Goal: Information Seeking & Learning: Find specific fact

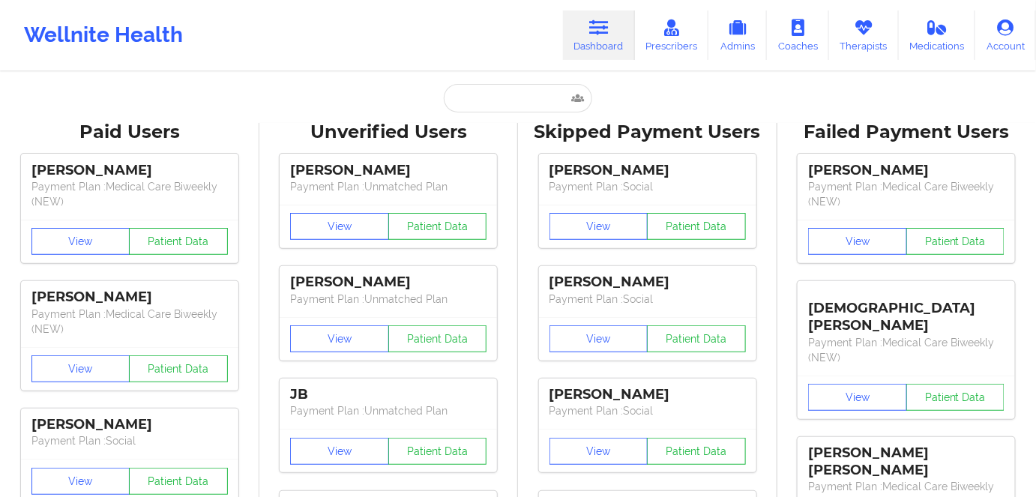
type input "[PERSON_NAME]"
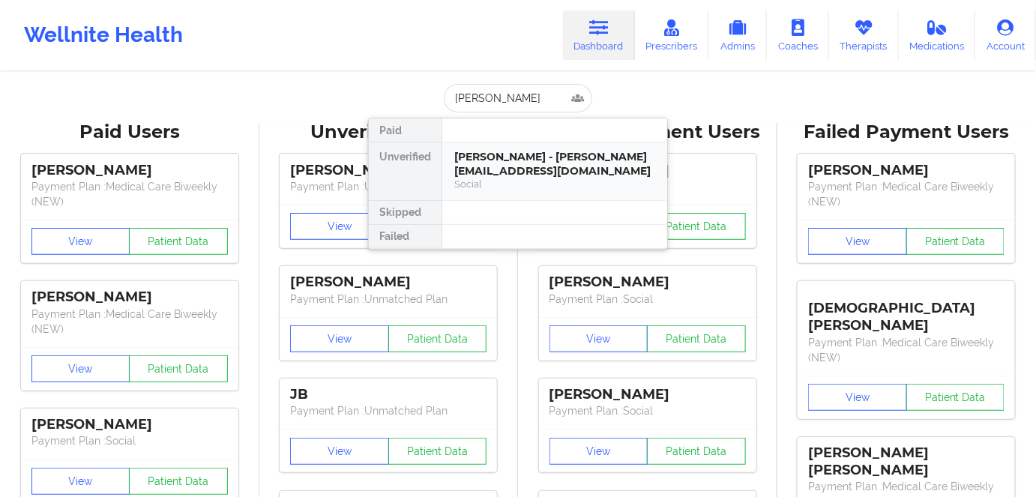
click at [519, 172] on div "[PERSON_NAME] - [PERSON_NAME][EMAIL_ADDRESS][DOMAIN_NAME]" at bounding box center [554, 164] width 201 height 28
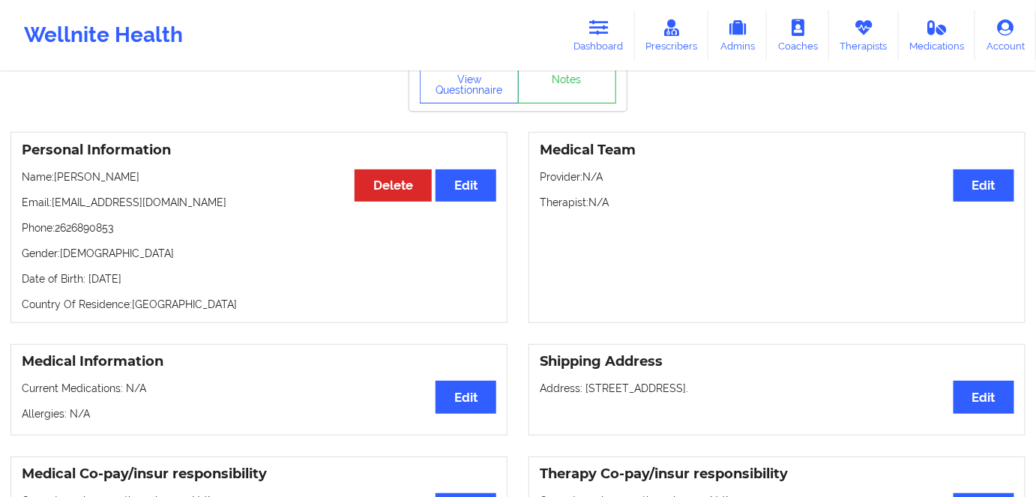
scroll to position [67, 0]
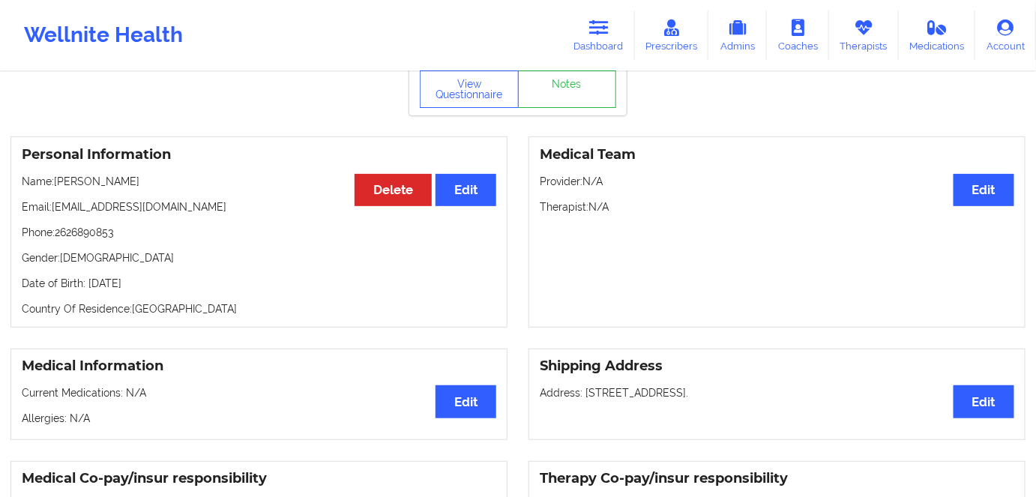
click at [160, 288] on p "Date of Birth: [DEMOGRAPHIC_DATA]" at bounding box center [259, 283] width 475 height 15
copy p "1985"
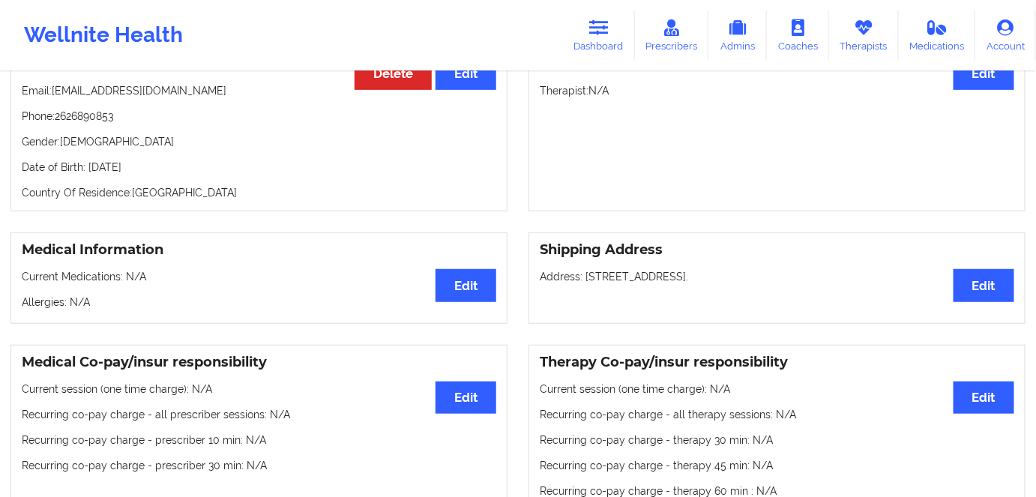
scroll to position [0, 0]
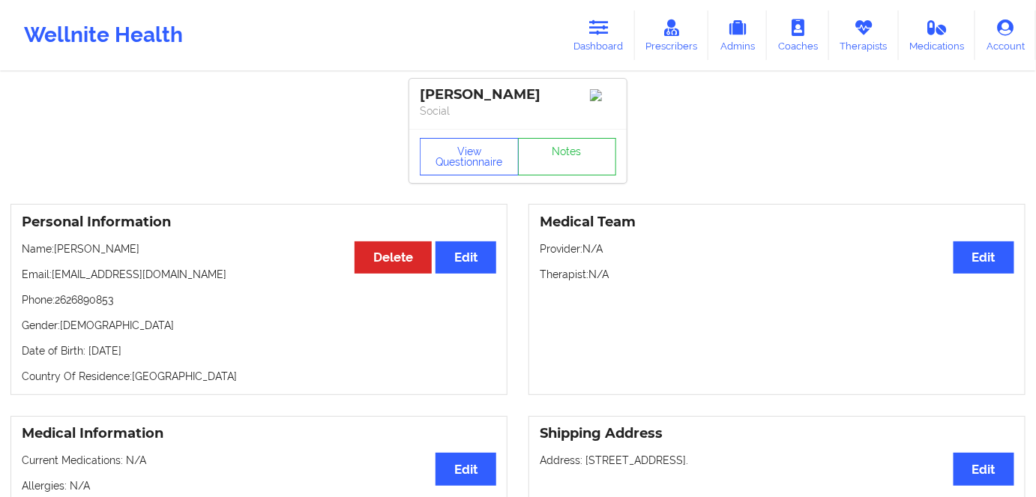
click at [178, 358] on p "Date of Birth: [DEMOGRAPHIC_DATA]" at bounding box center [259, 350] width 475 height 15
click at [193, 395] on div "Personal Information Edit Delete Name: [PERSON_NAME] Email: [PERSON_NAME][EMAIL…" at bounding box center [258, 299] width 497 height 191
click at [187, 355] on p "Date of Birth: [DEMOGRAPHIC_DATA]" at bounding box center [259, 350] width 475 height 15
drag, startPoint x: 141, startPoint y: 349, endPoint x: 88, endPoint y: 344, distance: 53.5
click at [88, 344] on div "Personal Information Edit Delete Name: [PERSON_NAME] Email: [PERSON_NAME][EMAIL…" at bounding box center [258, 299] width 497 height 191
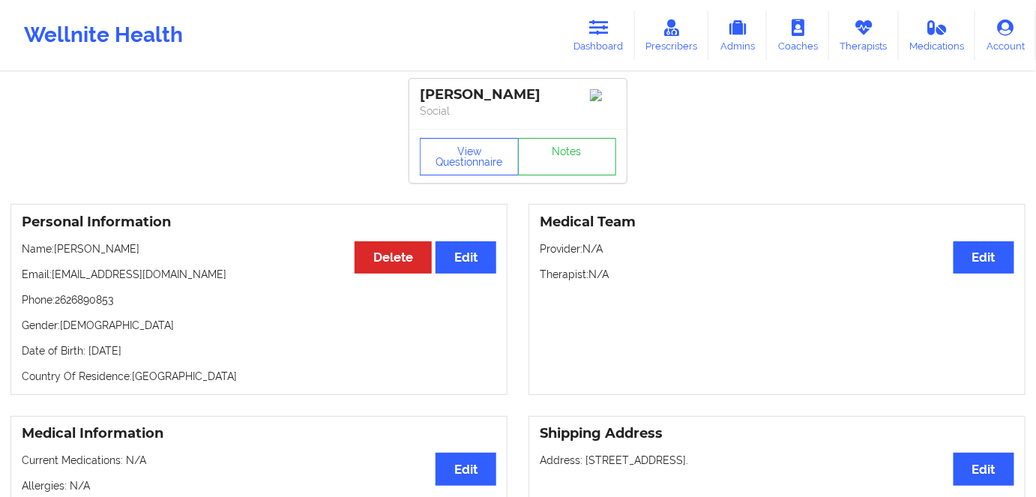
copy p "[DATE]"
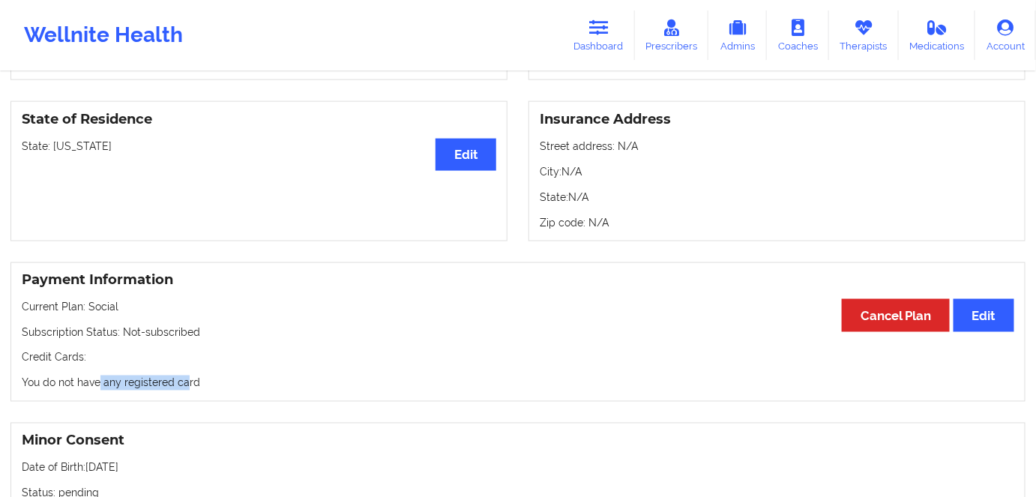
drag, startPoint x: 145, startPoint y: 382, endPoint x: 193, endPoint y: 349, distance: 58.7
click at [99, 376] on div "Payment Information Edit Cancel Plan Current Plan: Social Subscription Status: …" at bounding box center [517, 332] width 1015 height 140
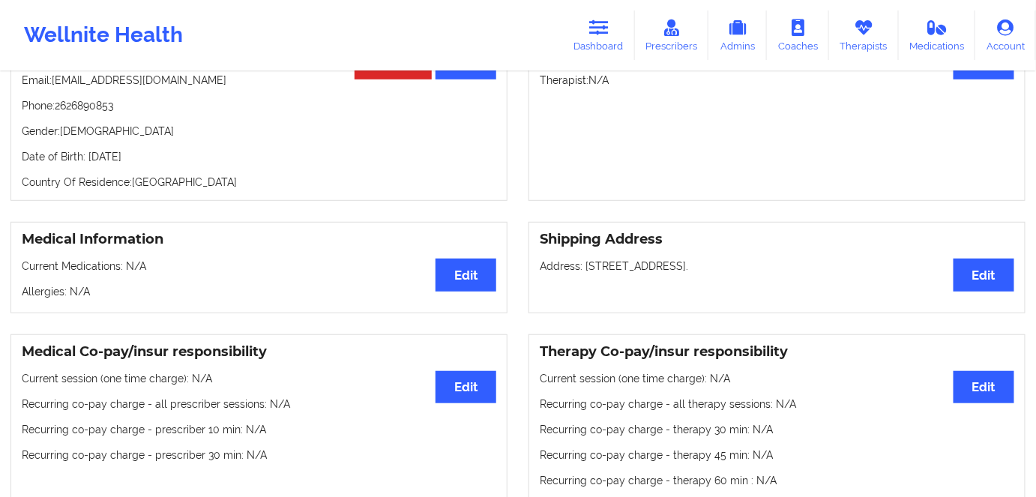
scroll to position [136, 0]
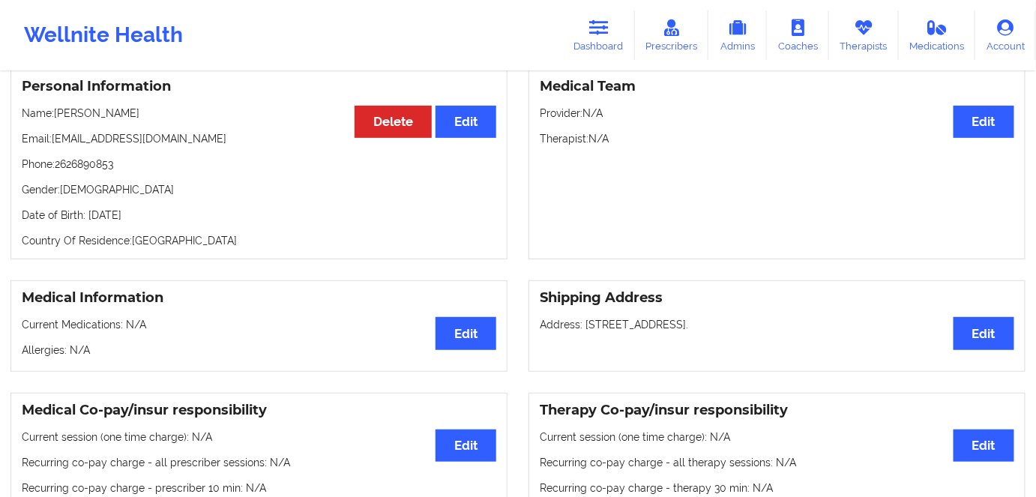
drag, startPoint x: 113, startPoint y: 199, endPoint x: 139, endPoint y: 212, distance: 29.5
click at [112, 197] on p "Gender: [DEMOGRAPHIC_DATA]" at bounding box center [259, 189] width 475 height 15
drag, startPoint x: 189, startPoint y: 229, endPoint x: 120, endPoint y: 218, distance: 69.8
click at [114, 220] on div "Personal Information Edit Delete Name: [PERSON_NAME] Email: [PERSON_NAME][EMAIL…" at bounding box center [258, 163] width 497 height 191
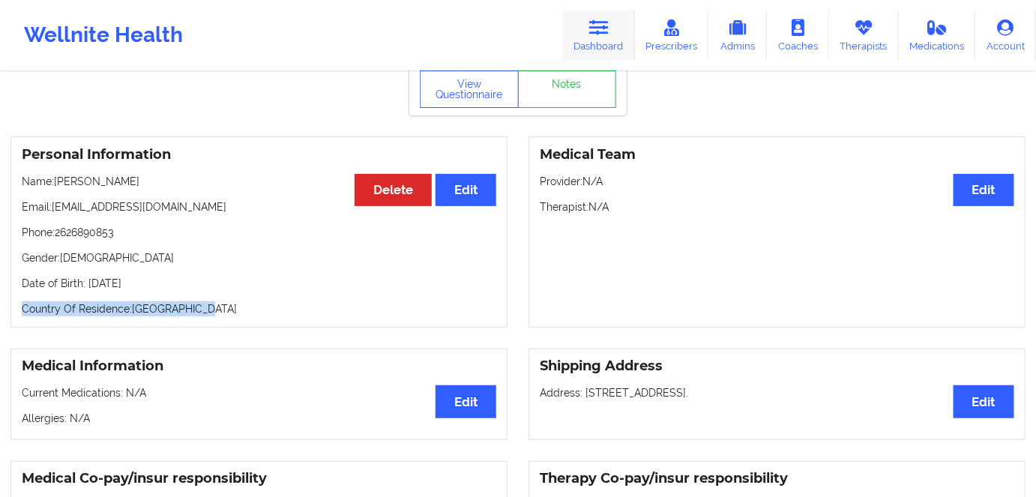
click at [607, 40] on link "Dashboard" at bounding box center [599, 34] width 72 height 49
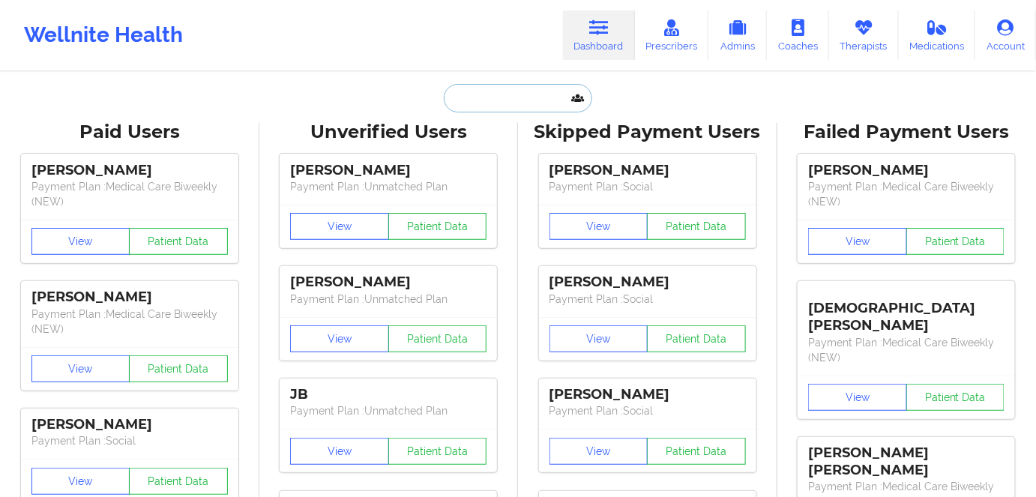
click at [514, 100] on input "text" at bounding box center [518, 98] width 148 height 28
paste input "[PERSON_NAME]"
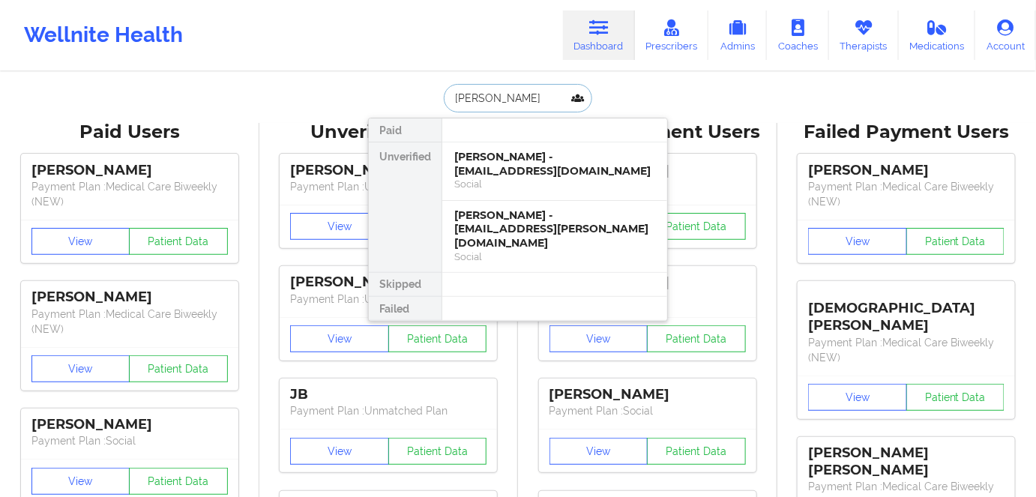
type input "[PERSON_NAME]"
click at [553, 229] on div "[PERSON_NAME] - [EMAIL_ADDRESS][PERSON_NAME][DOMAIN_NAME]" at bounding box center [554, 229] width 201 height 42
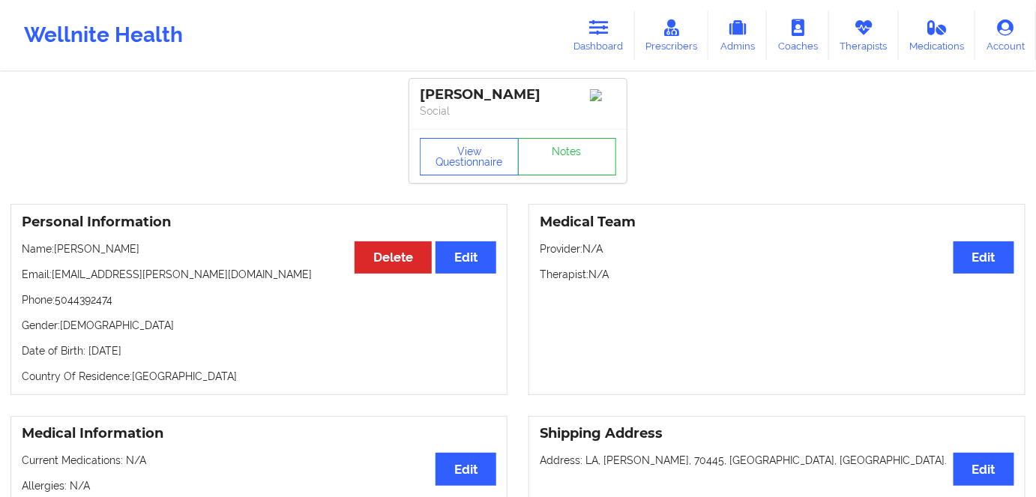
drag, startPoint x: 137, startPoint y: 337, endPoint x: 88, endPoint y: 338, distance: 49.5
click at [88, 338] on div "Personal Information Edit Delete Name: [PERSON_NAME] Email: [EMAIL_ADDRESS][PER…" at bounding box center [258, 299] width 497 height 191
copy p "[DATE]"
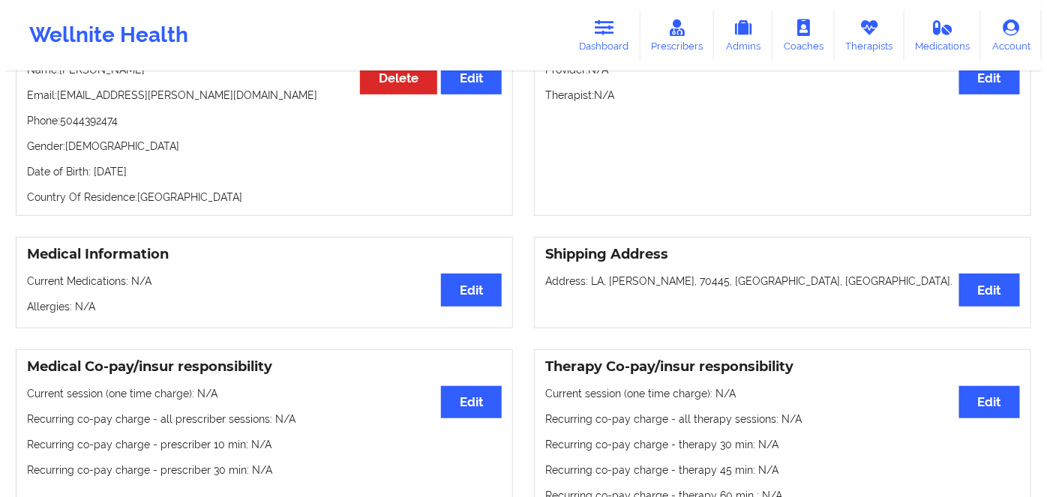
scroll to position [67, 0]
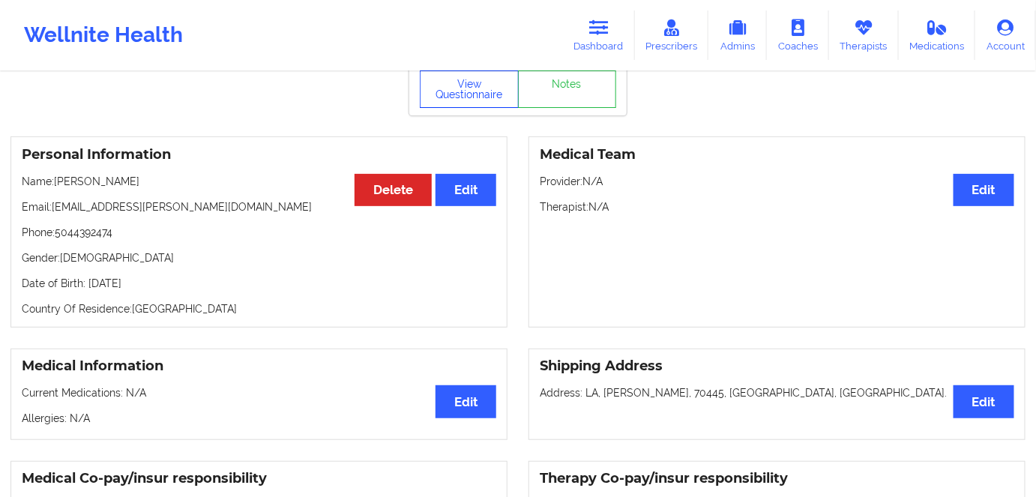
drag, startPoint x: 481, startPoint y: 86, endPoint x: 515, endPoint y: 82, distance: 34.0
click at [481, 86] on button "View Questionnaire" at bounding box center [469, 88] width 99 height 37
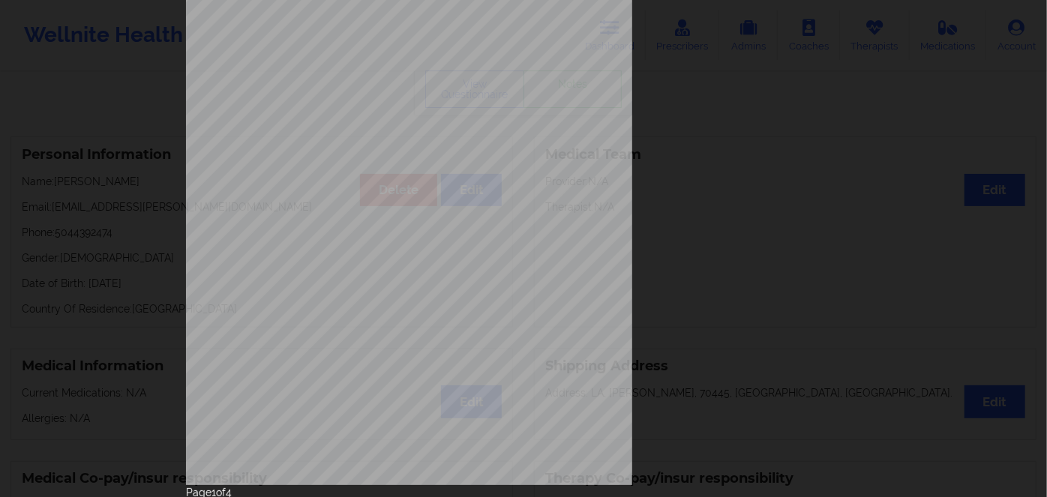
scroll to position [217, 0]
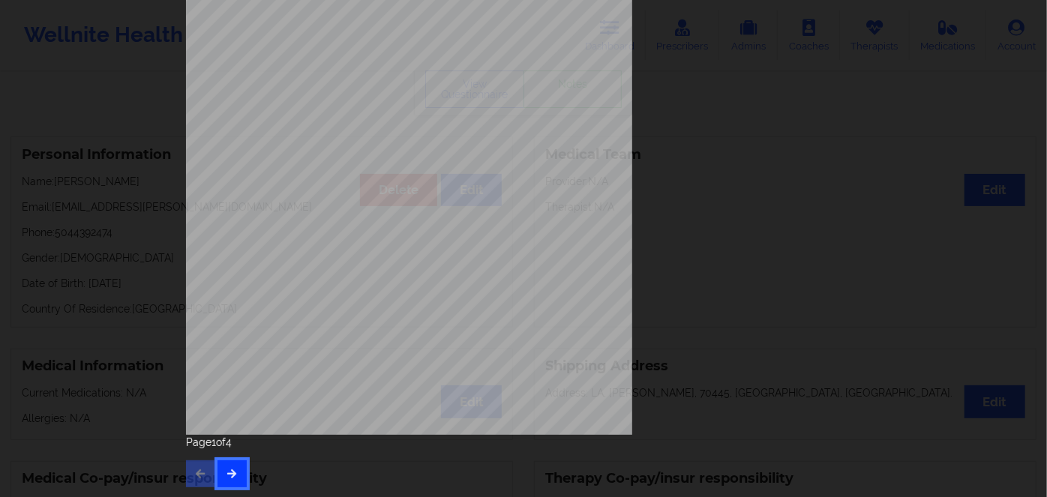
drag, startPoint x: 214, startPoint y: 482, endPoint x: 220, endPoint y: 474, distance: 9.8
click at [217, 476] on button "button" at bounding box center [231, 473] width 29 height 27
click at [226, 469] on icon "button" at bounding box center [232, 473] width 13 height 9
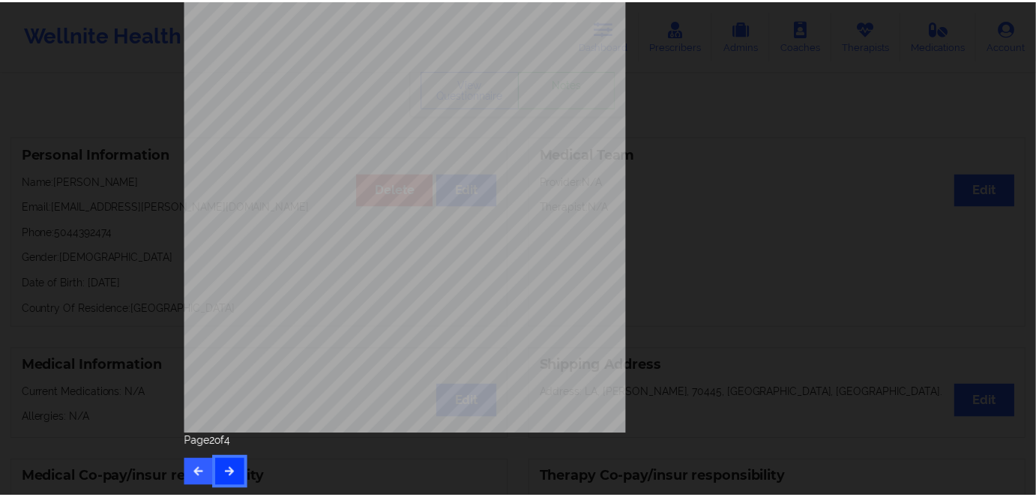
scroll to position [0, 0]
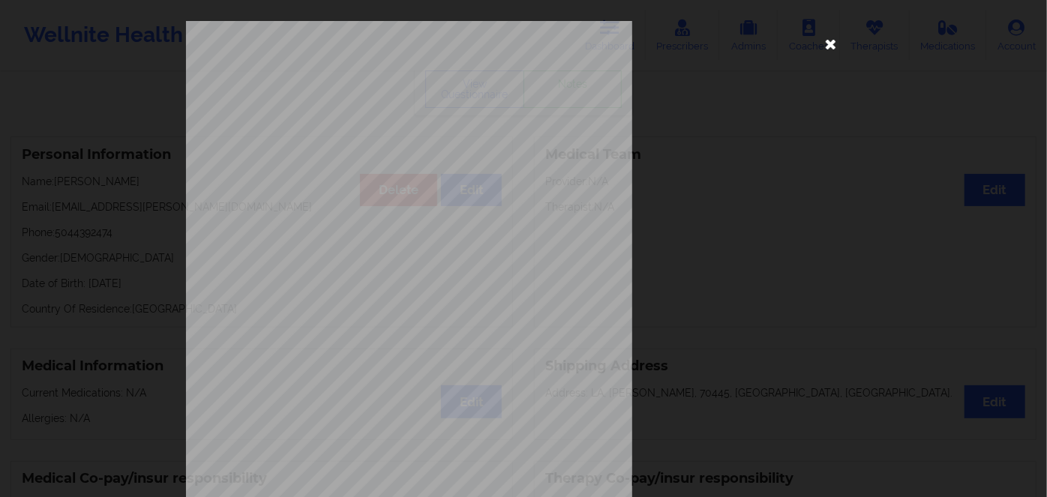
click at [833, 45] on icon at bounding box center [831, 43] width 24 height 24
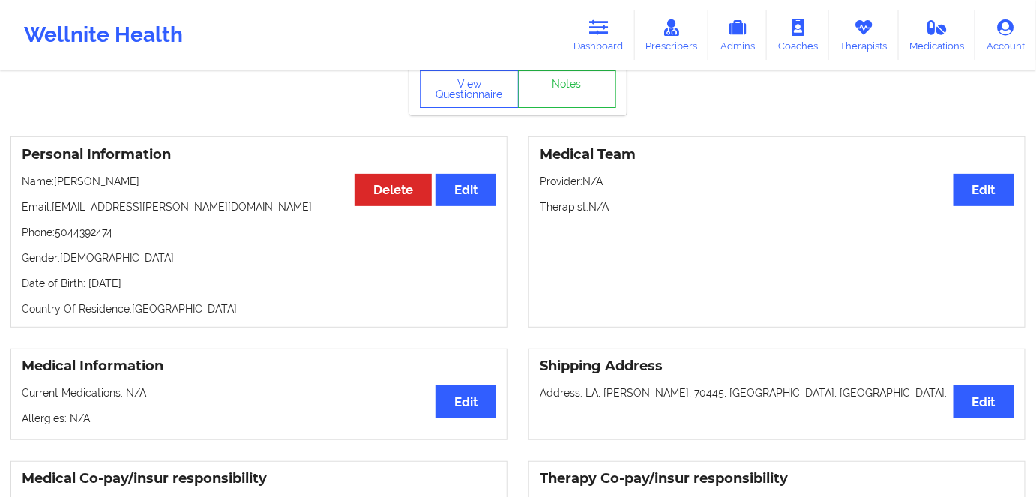
drag, startPoint x: 606, startPoint y: 29, endPoint x: 534, endPoint y: 70, distance: 82.6
click at [606, 29] on icon at bounding box center [598, 27] width 19 height 16
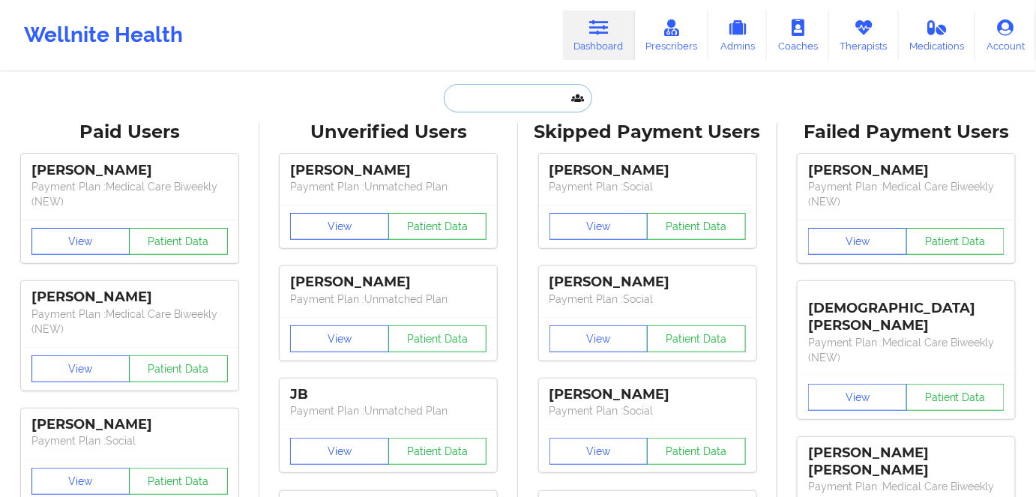
click at [505, 109] on input "text" at bounding box center [518, 98] width 148 height 28
paste input "[PERSON_NAME]"
type input "[PERSON_NAME]"
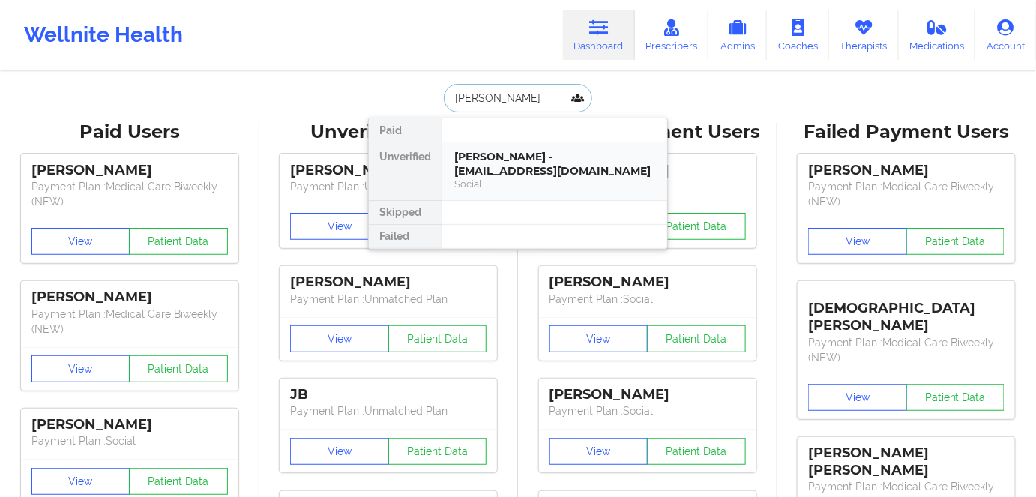
click at [583, 175] on div "[PERSON_NAME] - [EMAIL_ADDRESS][DOMAIN_NAME]" at bounding box center [554, 164] width 201 height 28
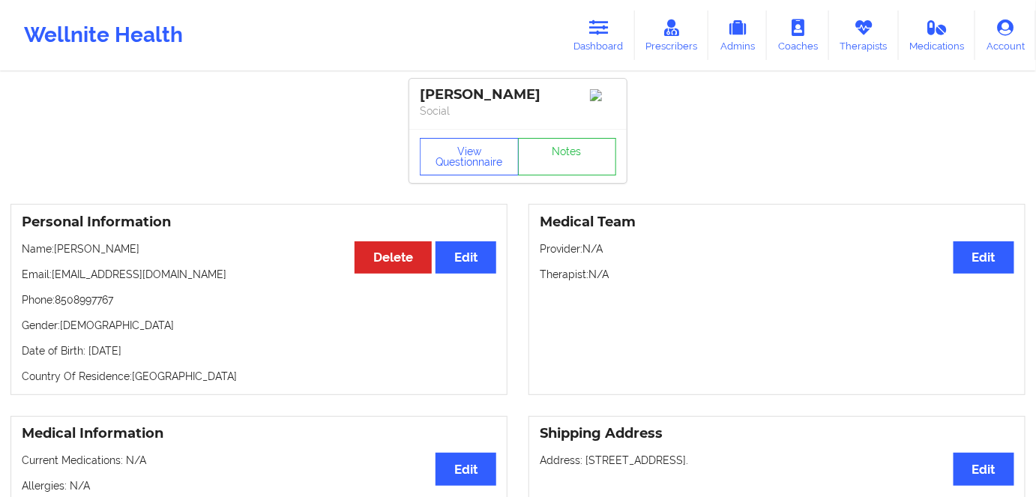
click at [178, 349] on p "Date of Birth: [DEMOGRAPHIC_DATA]" at bounding box center [259, 350] width 475 height 15
click at [175, 356] on p "Date of Birth: [DEMOGRAPHIC_DATA]" at bounding box center [259, 350] width 475 height 15
copy p "1969"
click at [208, 342] on div "Personal Information Edit Delete Name: [PERSON_NAME] Email: [EMAIL_ADDRESS][DOM…" at bounding box center [258, 299] width 497 height 191
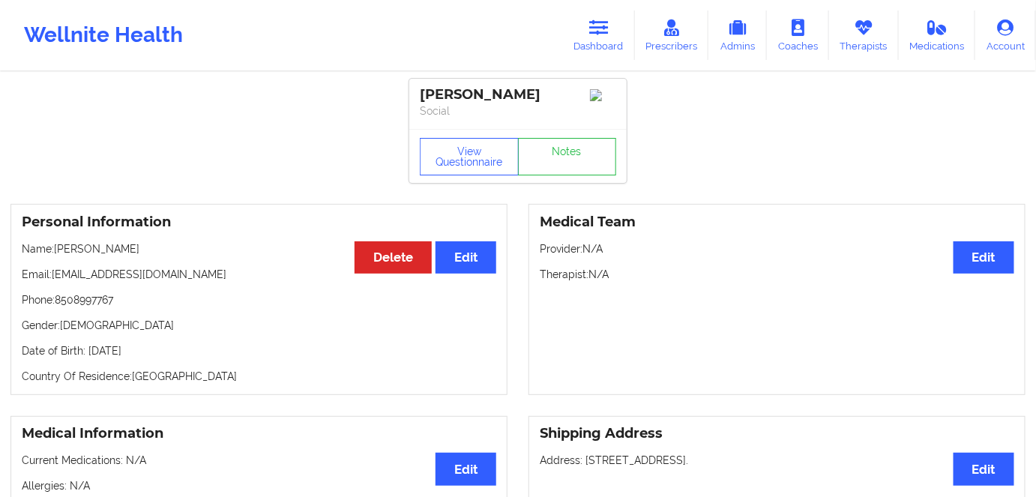
click at [151, 307] on p "Phone: [PHONE_NUMBER]" at bounding box center [259, 299] width 475 height 15
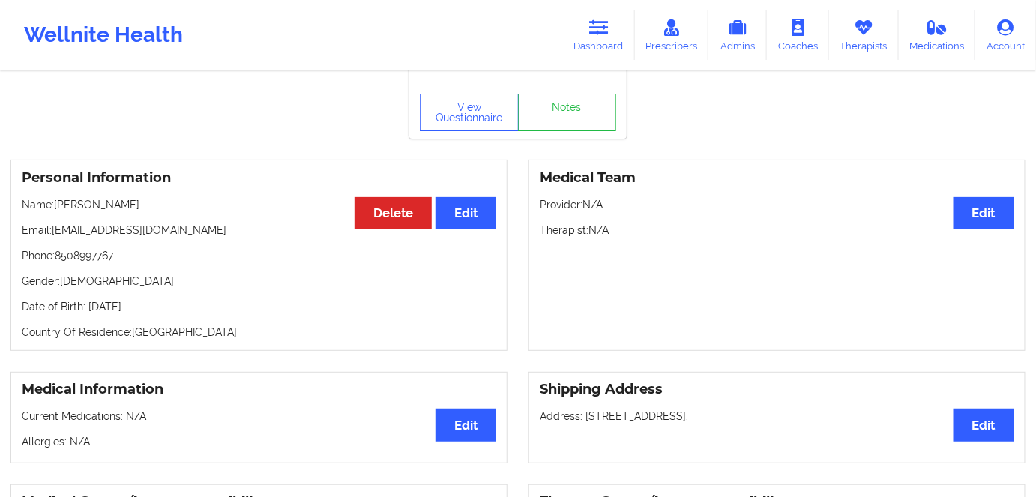
scroll to position [67, 0]
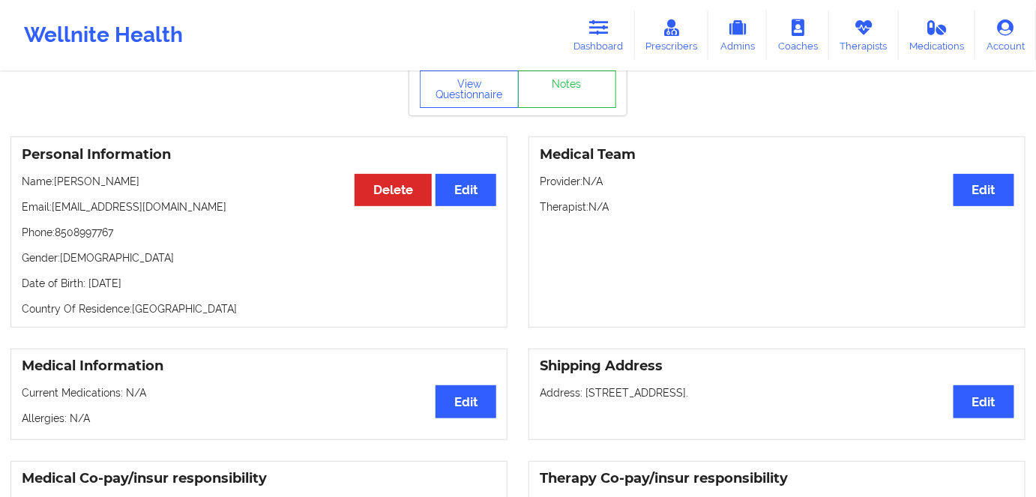
drag, startPoint x: 194, startPoint y: 282, endPoint x: 88, endPoint y: 276, distance: 106.6
click at [88, 276] on div "Personal Information Edit Delete Name: [PERSON_NAME] Email: [EMAIL_ADDRESS][DOM…" at bounding box center [258, 231] width 497 height 191
copy p "[DATE]"
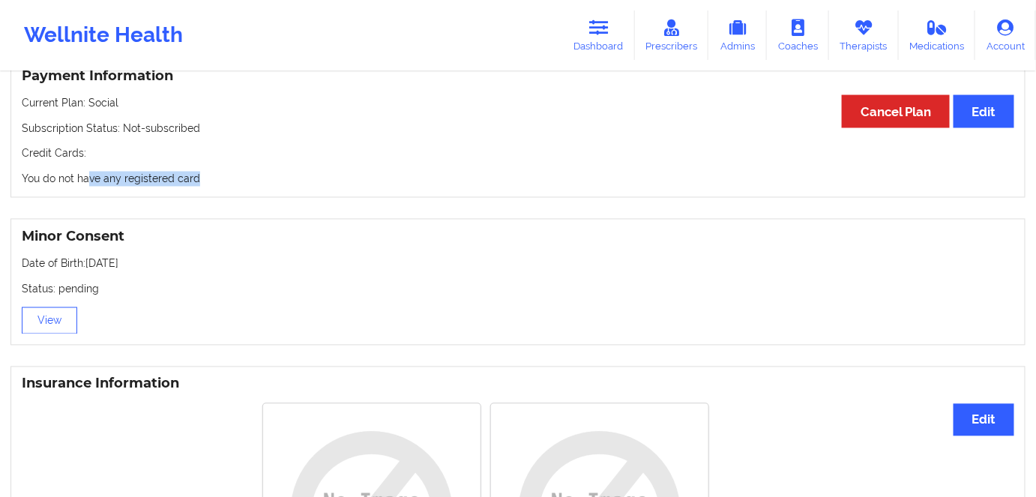
drag, startPoint x: 157, startPoint y: 175, endPoint x: 49, endPoint y: 176, distance: 108.7
click at [64, 173] on div "Payment Information Edit Cancel Plan Current Plan: Social Subscription Status: …" at bounding box center [517, 128] width 1015 height 140
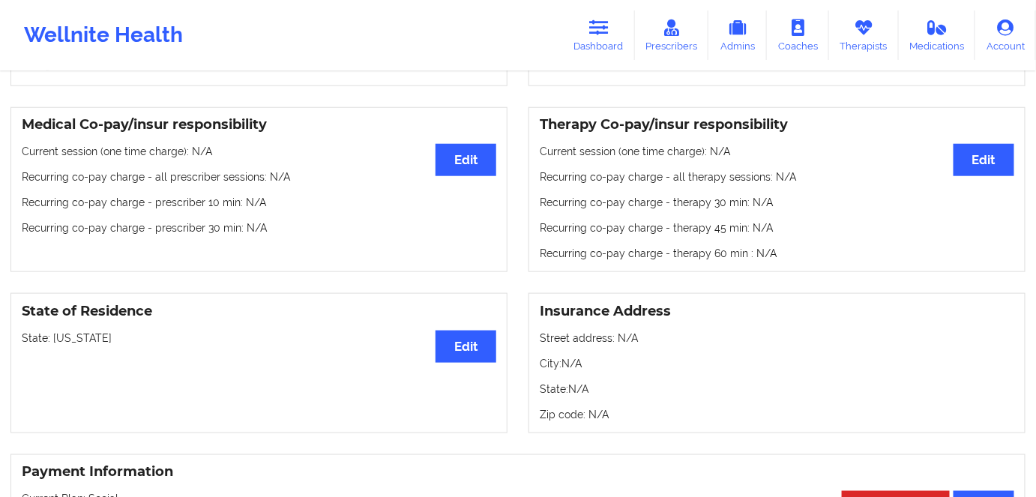
scroll to position [272, 0]
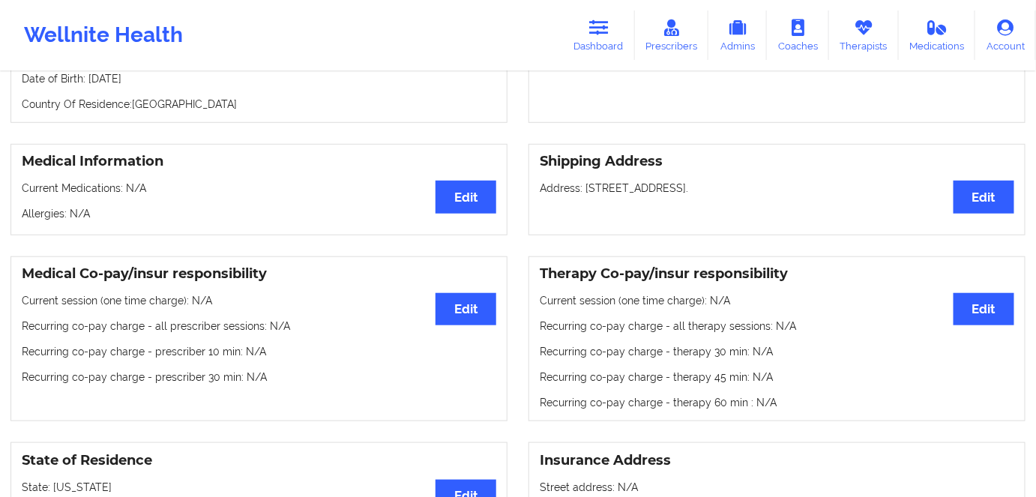
drag, startPoint x: 184, startPoint y: 90, endPoint x: 198, endPoint y: 66, distance: 27.5
click at [133, 79] on div "Personal Information Edit Delete Name: [PERSON_NAME] Email: [EMAIL_ADDRESS][DOM…" at bounding box center [258, 27] width 497 height 191
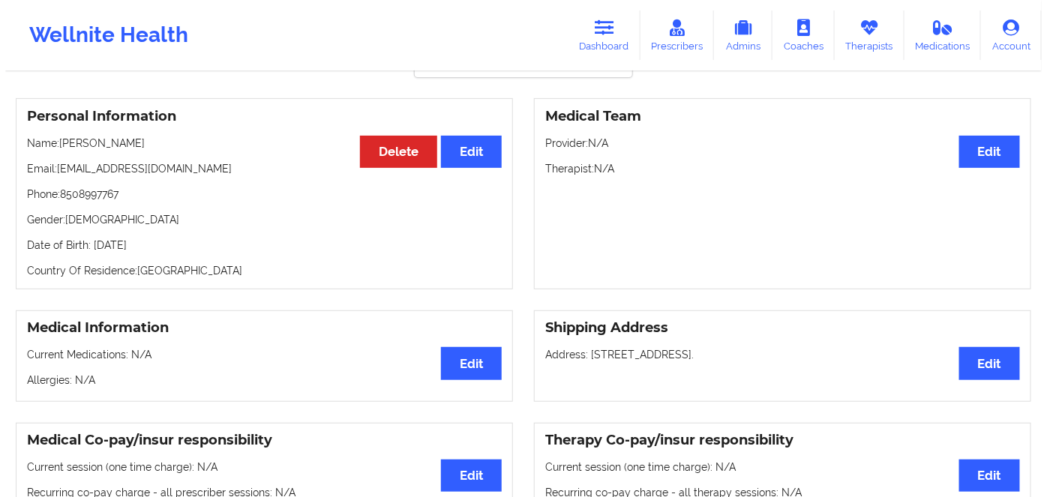
scroll to position [0, 0]
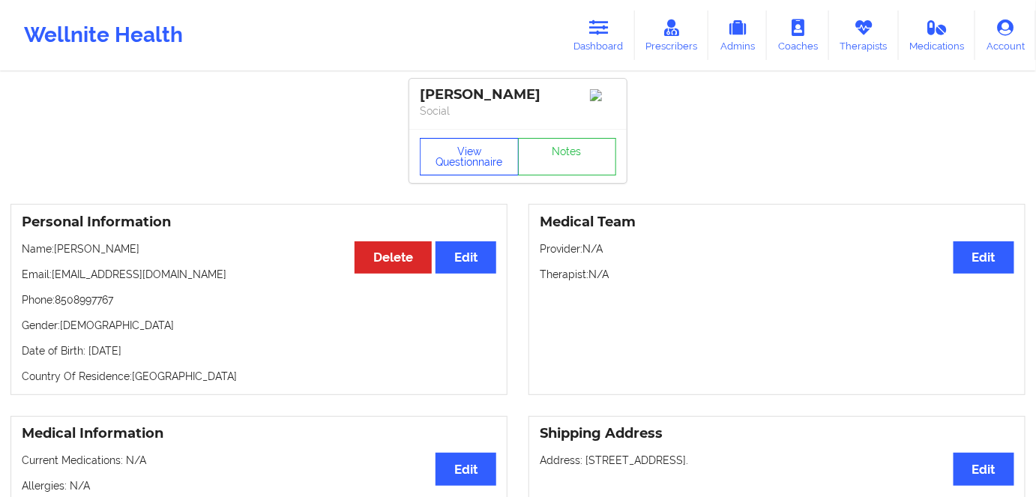
click at [454, 152] on button "View Questionnaire" at bounding box center [469, 156] width 99 height 37
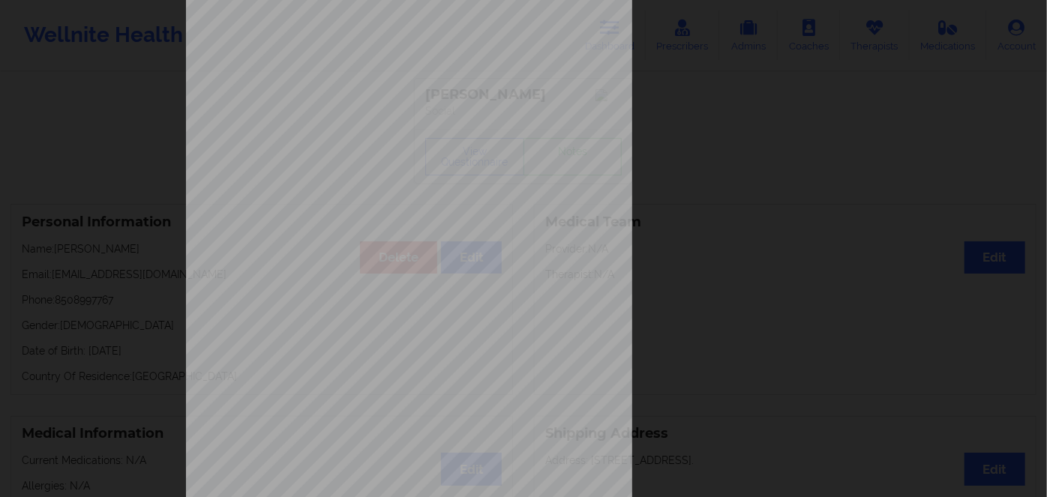
scroll to position [217, 0]
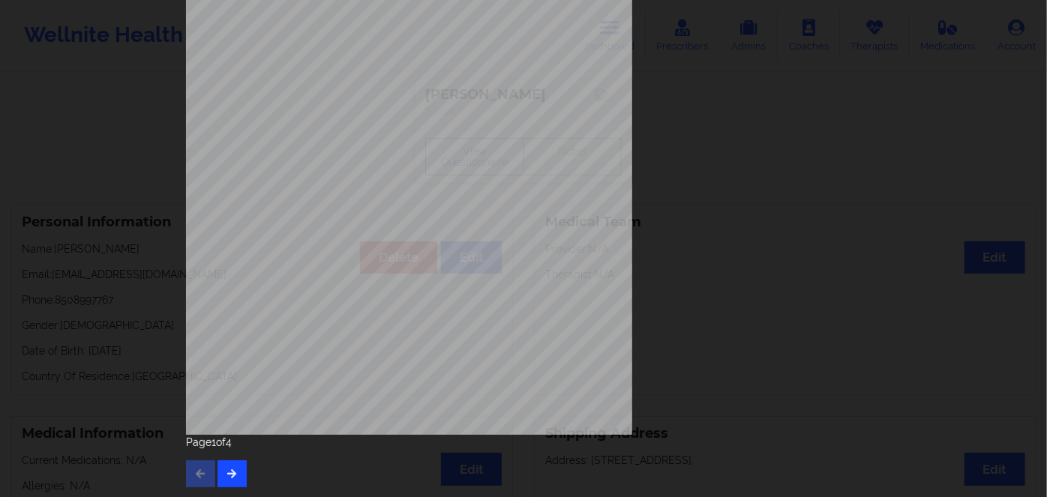
drag, startPoint x: 252, startPoint y: 481, endPoint x: 238, endPoint y: 475, distance: 15.5
click at [250, 477] on div "Page 1 of 4" at bounding box center [523, 461] width 675 height 52
click at [235, 475] on button "button" at bounding box center [231, 473] width 29 height 27
click at [228, 478] on button "button" at bounding box center [231, 473] width 29 height 27
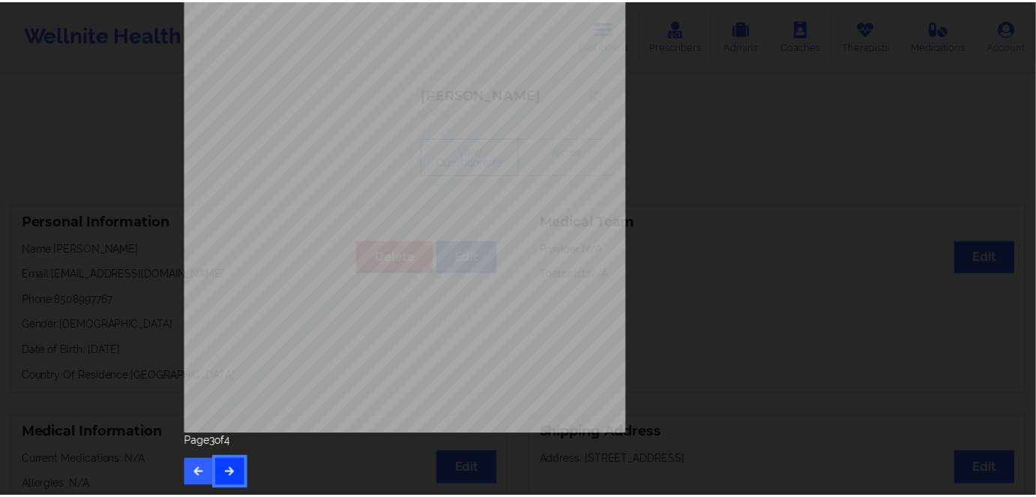
scroll to position [0, 0]
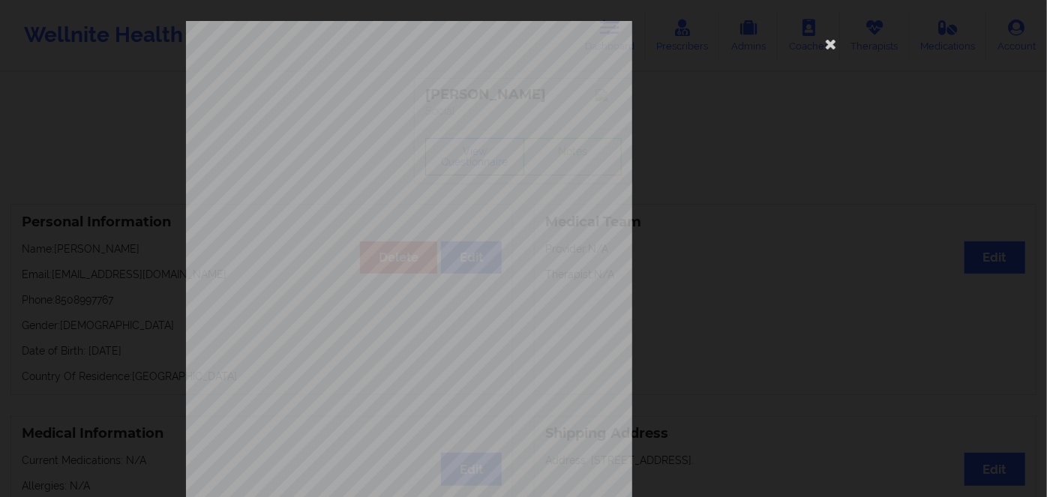
drag, startPoint x: 828, startPoint y: 44, endPoint x: 649, endPoint y: 350, distance: 354.2
click at [822, 46] on icon at bounding box center [831, 43] width 24 height 24
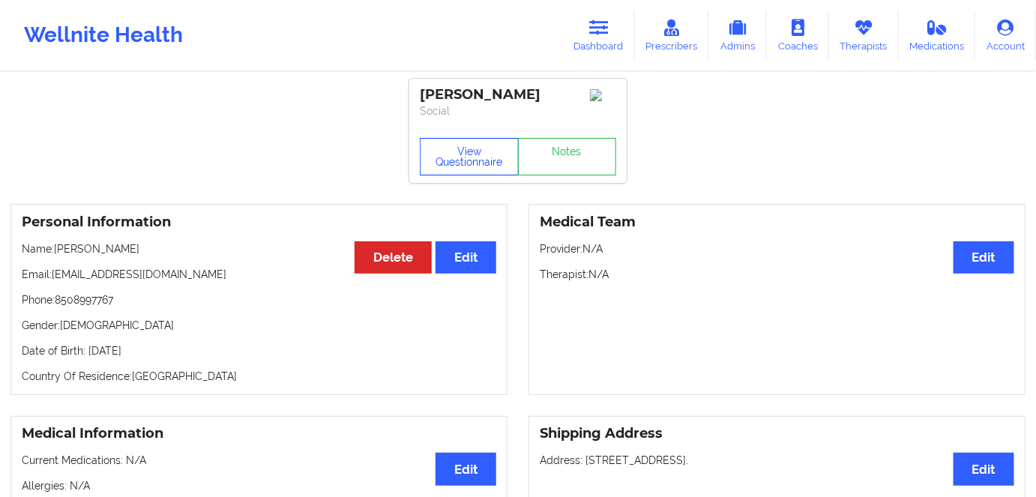
click at [463, 166] on button "View Questionnaire" at bounding box center [469, 156] width 99 height 37
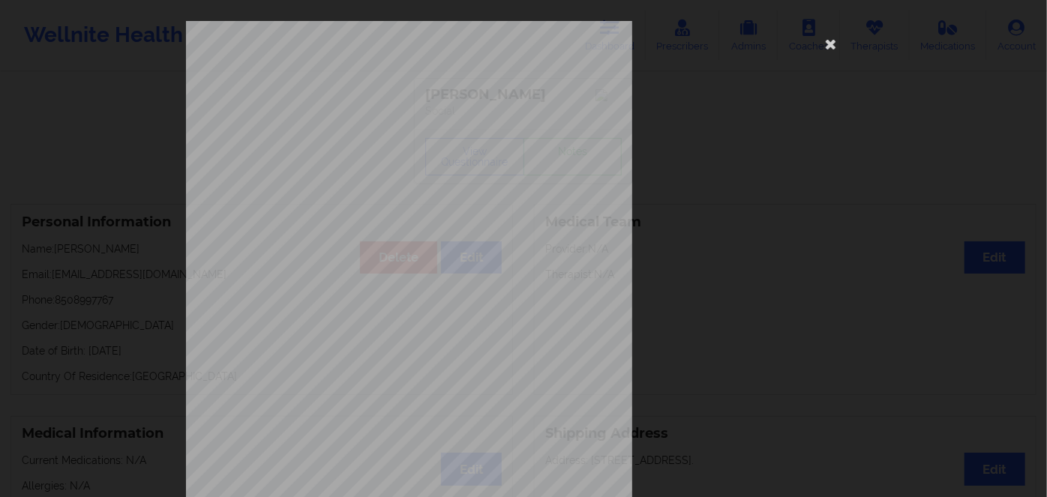
click at [354, 115] on span "934976797" at bounding box center [359, 115] width 34 height 7
copy span "934976797"
click at [826, 46] on icon at bounding box center [831, 43] width 24 height 24
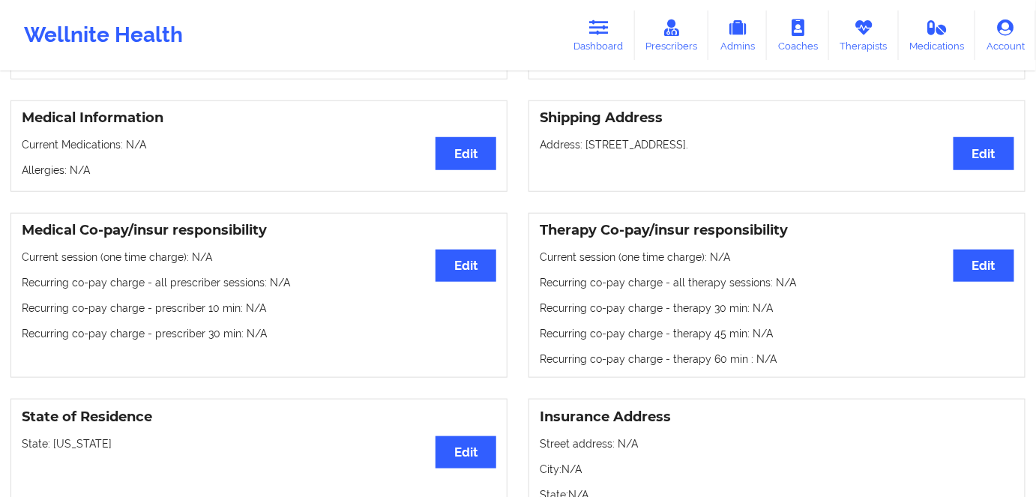
scroll to position [204, 0]
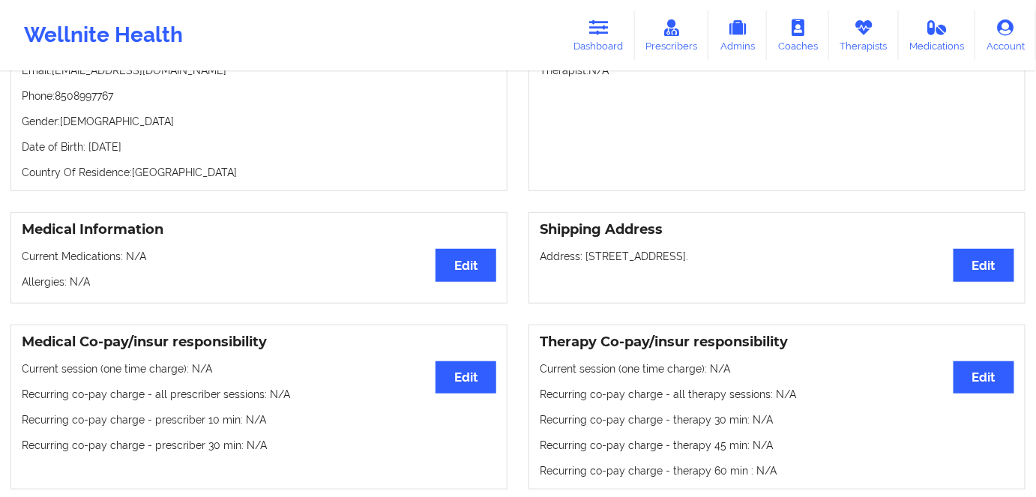
click at [172, 145] on p "Date of Birth: [DEMOGRAPHIC_DATA]" at bounding box center [259, 146] width 475 height 15
click at [169, 151] on p "Date of Birth: [DEMOGRAPHIC_DATA]" at bounding box center [259, 146] width 475 height 15
copy p "1969"
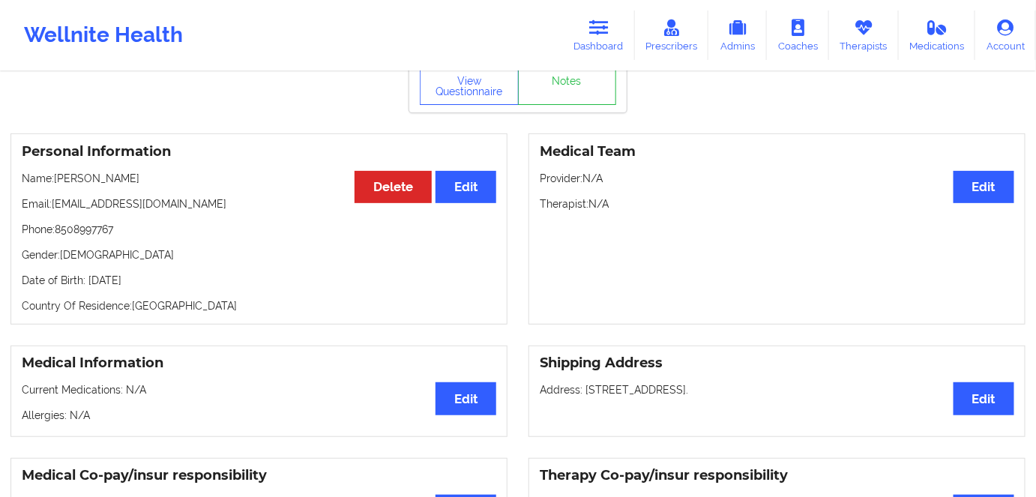
scroll to position [67, 0]
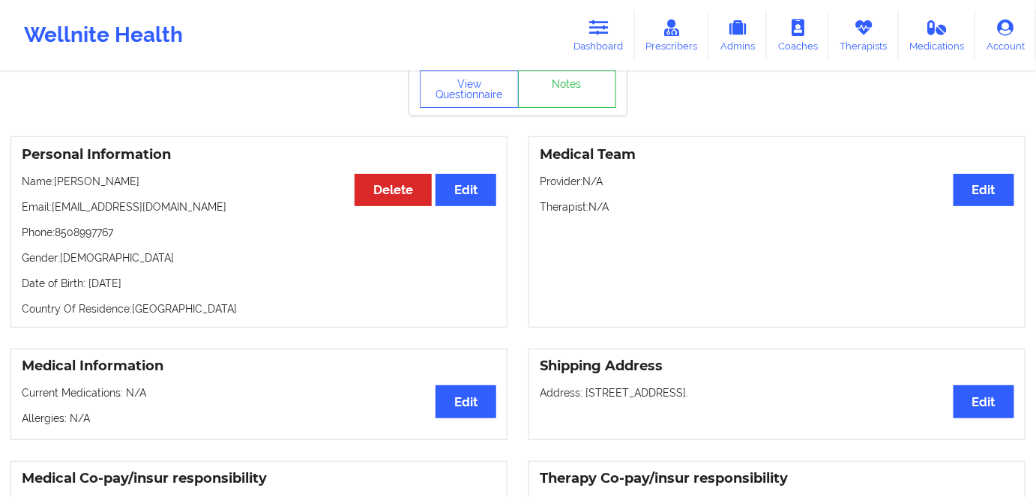
drag, startPoint x: 96, startPoint y: 181, endPoint x: 58, endPoint y: 184, distance: 37.6
click at [58, 184] on p "Name: [PERSON_NAME]" at bounding box center [259, 181] width 475 height 15
copy p "[PERSON_NAME]"
click at [601, 42] on link "Dashboard" at bounding box center [599, 34] width 72 height 49
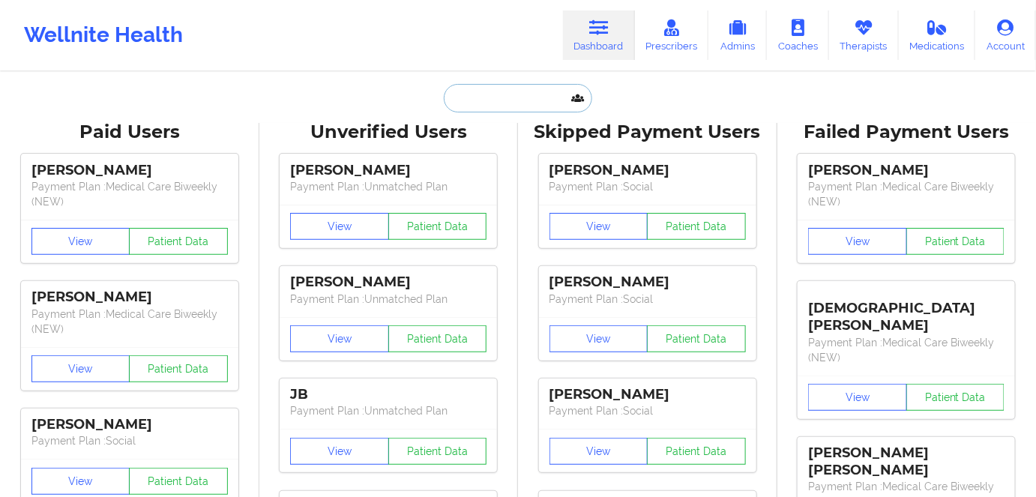
click at [532, 102] on input "text" at bounding box center [518, 98] width 148 height 28
paste input "[PERSON_NAME] [PERSON_NAME]"
type input "[PERSON_NAME] [PERSON_NAME]"
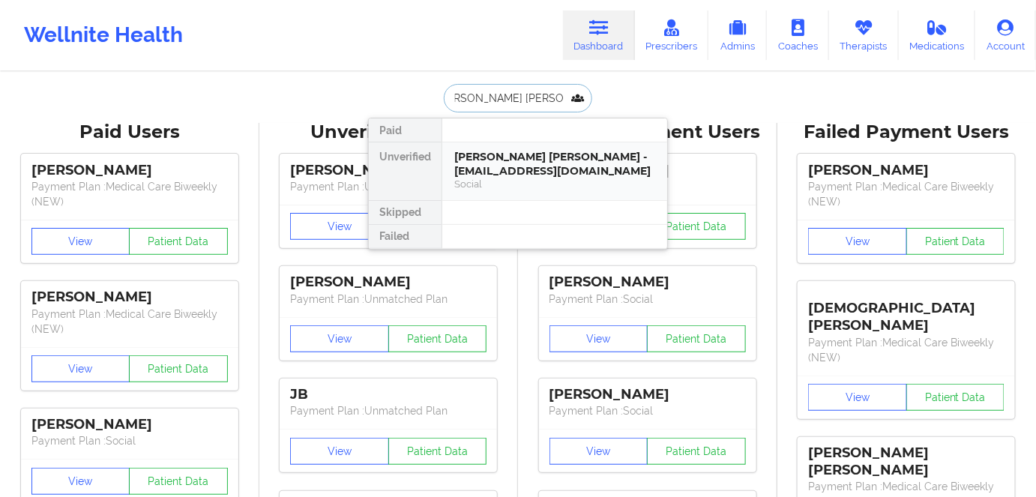
click at [555, 172] on div "[PERSON_NAME] [PERSON_NAME] - [EMAIL_ADDRESS][DOMAIN_NAME]" at bounding box center [554, 164] width 201 height 28
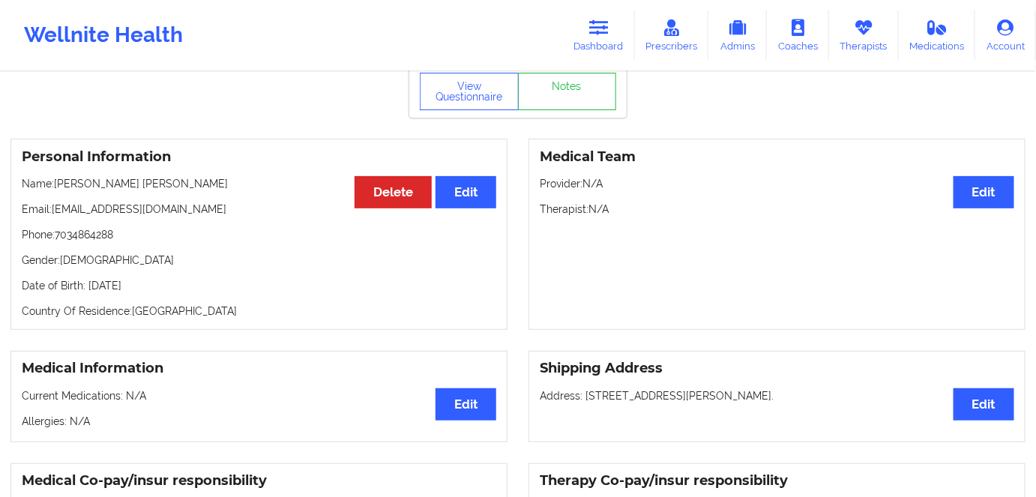
scroll to position [204, 0]
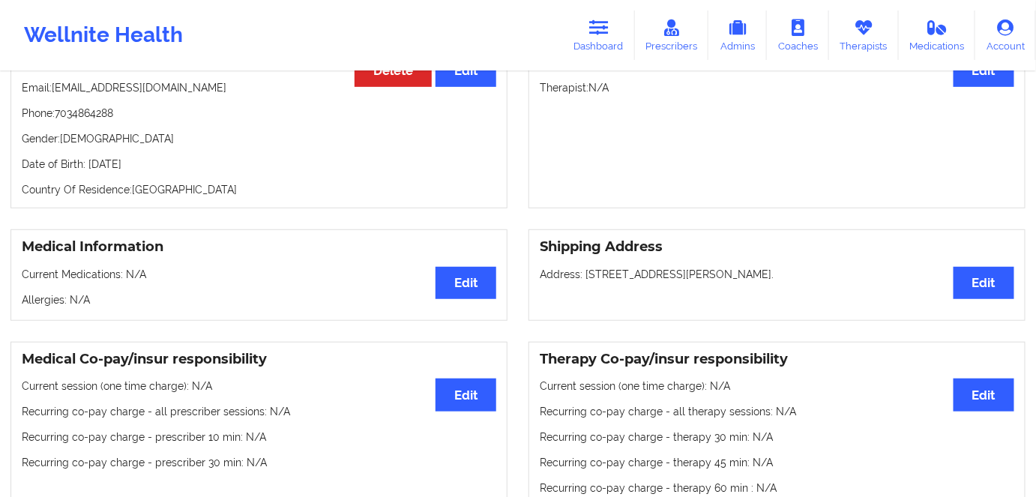
click at [169, 166] on p "Date of Birth: [DEMOGRAPHIC_DATA]" at bounding box center [259, 164] width 475 height 15
copy p "1963"
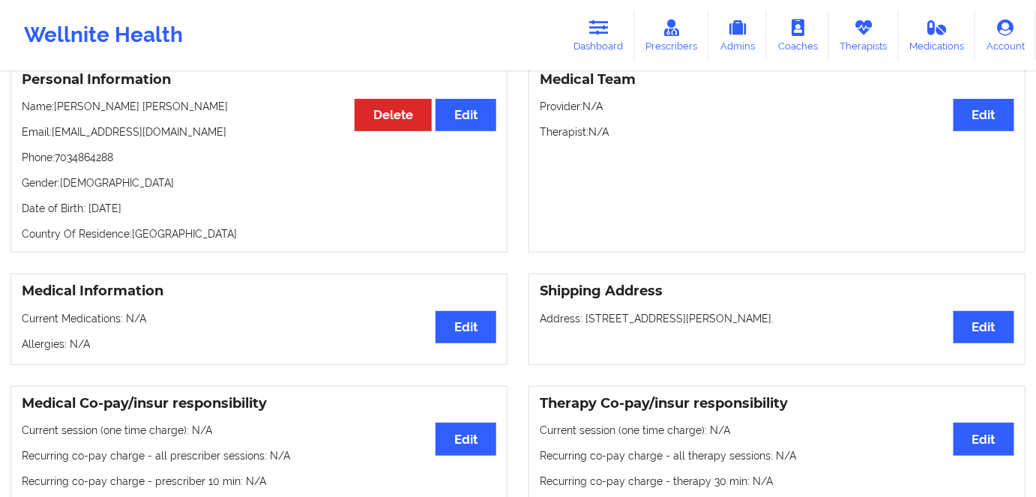
scroll to position [136, 0]
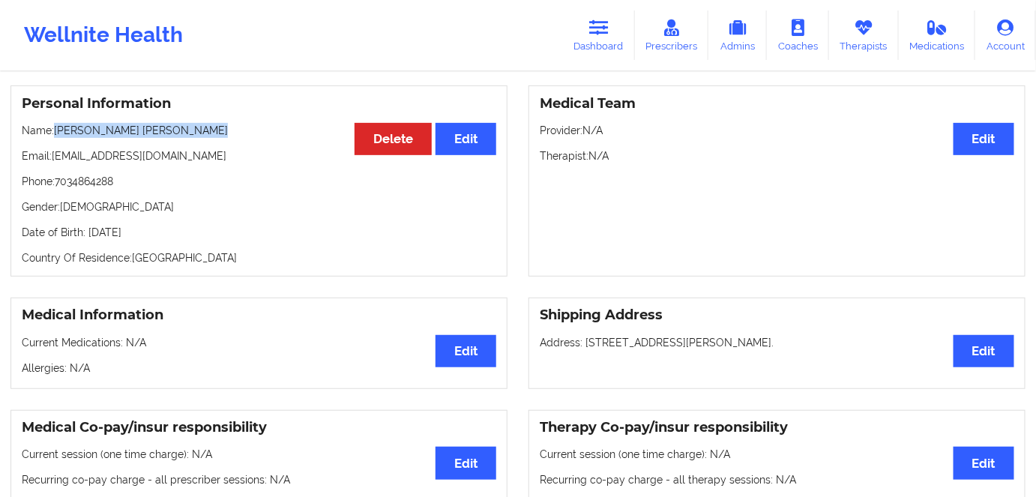
drag, startPoint x: 160, startPoint y: 126, endPoint x: 58, endPoint y: 126, distance: 102.7
click at [58, 125] on p "Name: [PERSON_NAME] [PERSON_NAME]" at bounding box center [259, 130] width 475 height 15
copy p "[PERSON_NAME] [PERSON_NAME]"
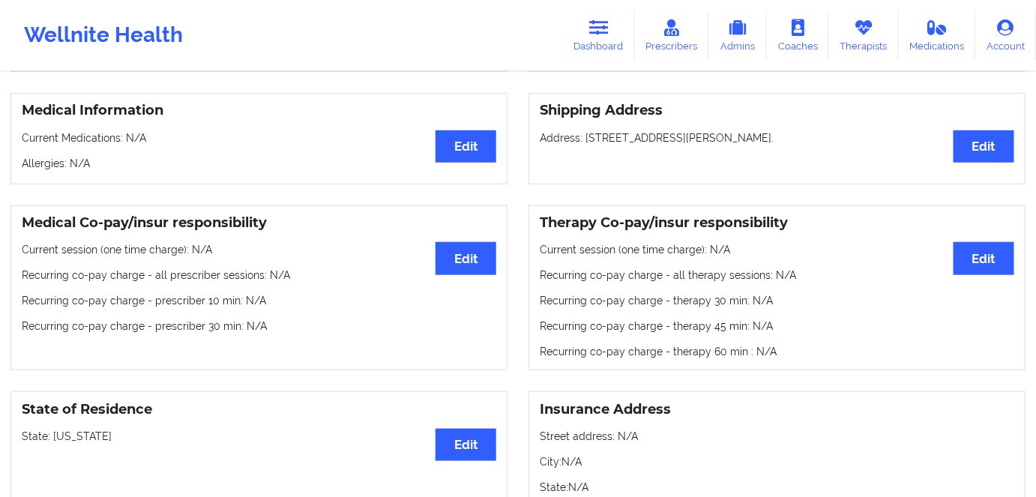
scroll to position [0, 0]
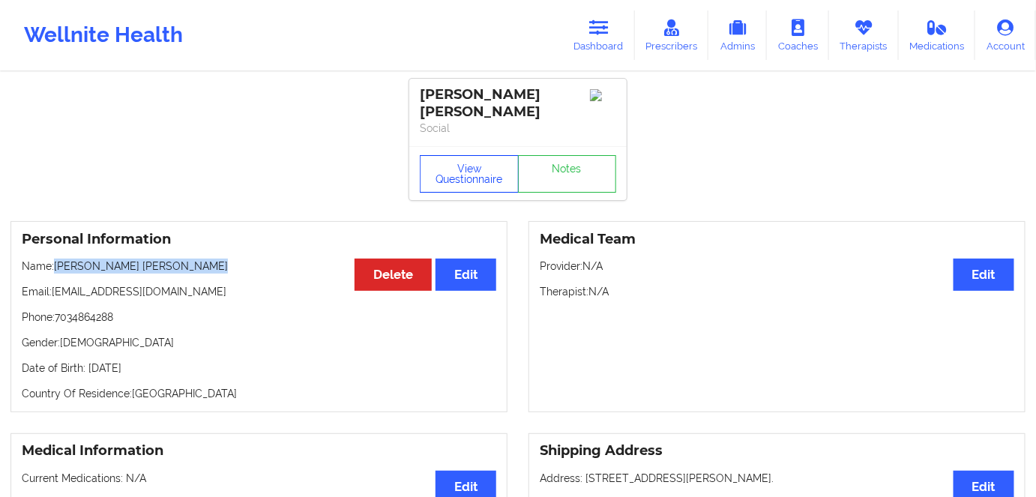
drag, startPoint x: 476, startPoint y: 176, endPoint x: 588, endPoint y: 336, distance: 194.9
click at [476, 176] on button "View Questionnaire" at bounding box center [469, 173] width 99 height 37
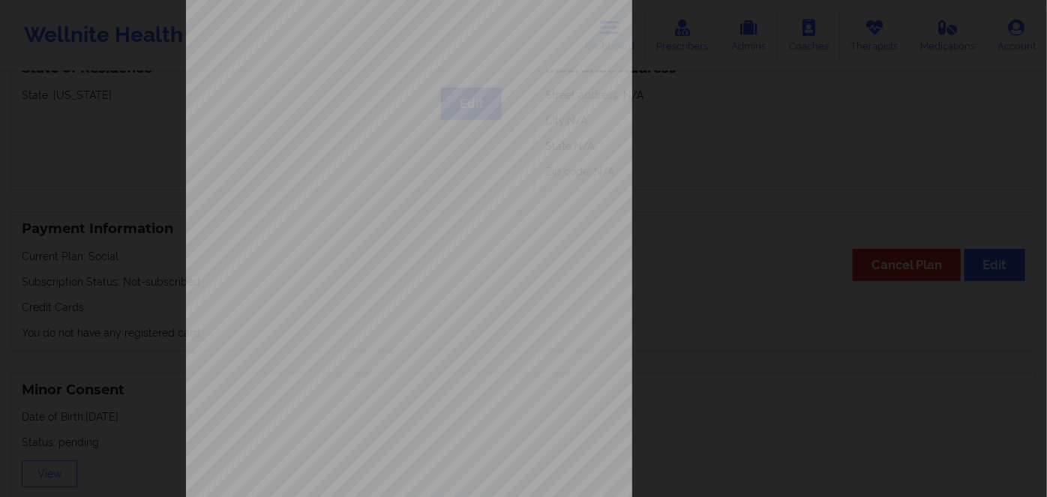
scroll to position [217, 0]
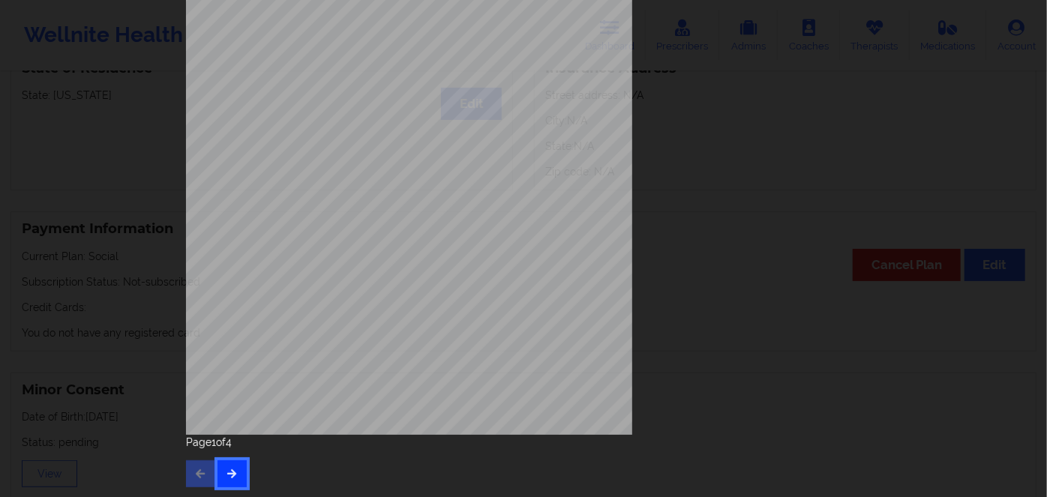
click at [229, 463] on button "button" at bounding box center [231, 473] width 29 height 27
click at [232, 474] on icon "button" at bounding box center [232, 473] width 13 height 9
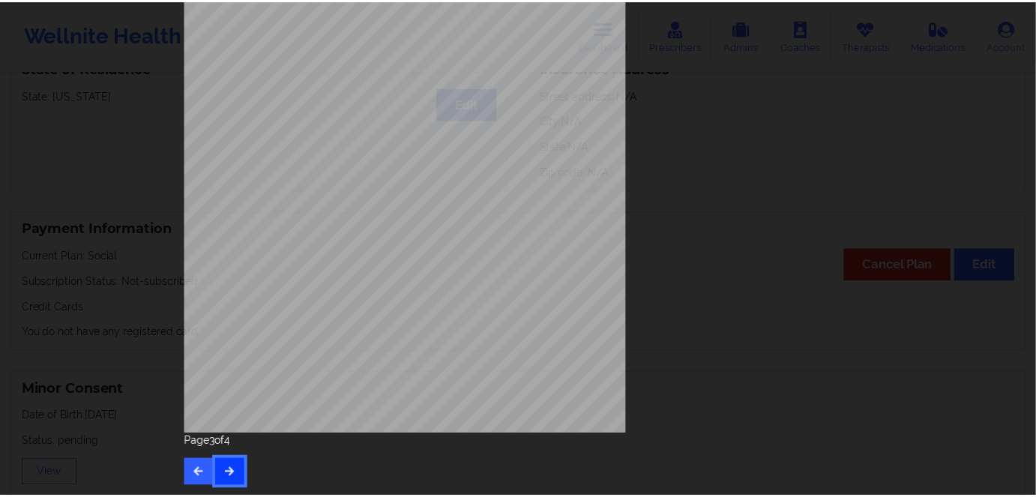
scroll to position [0, 0]
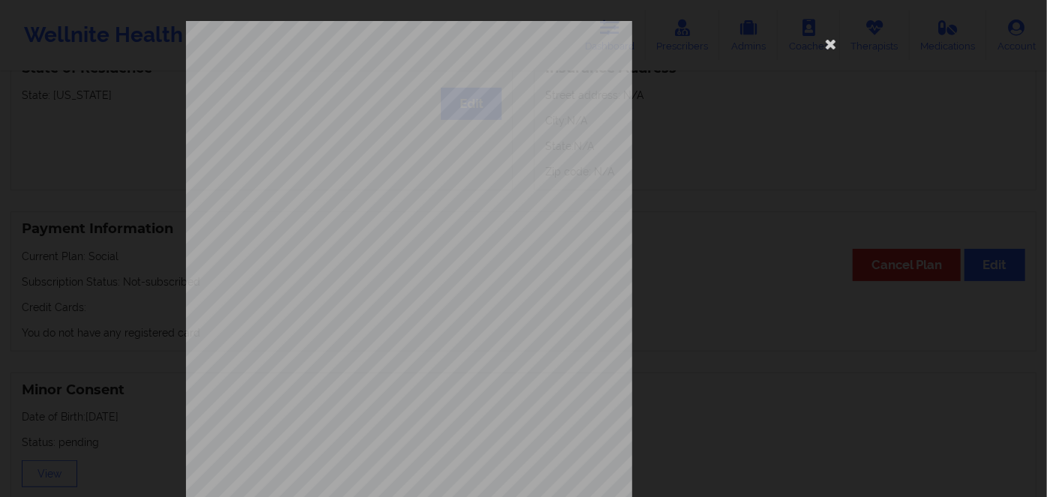
drag, startPoint x: 823, startPoint y: 46, endPoint x: 544, endPoint y: 296, distance: 374.9
click at [820, 46] on icon at bounding box center [831, 43] width 24 height 24
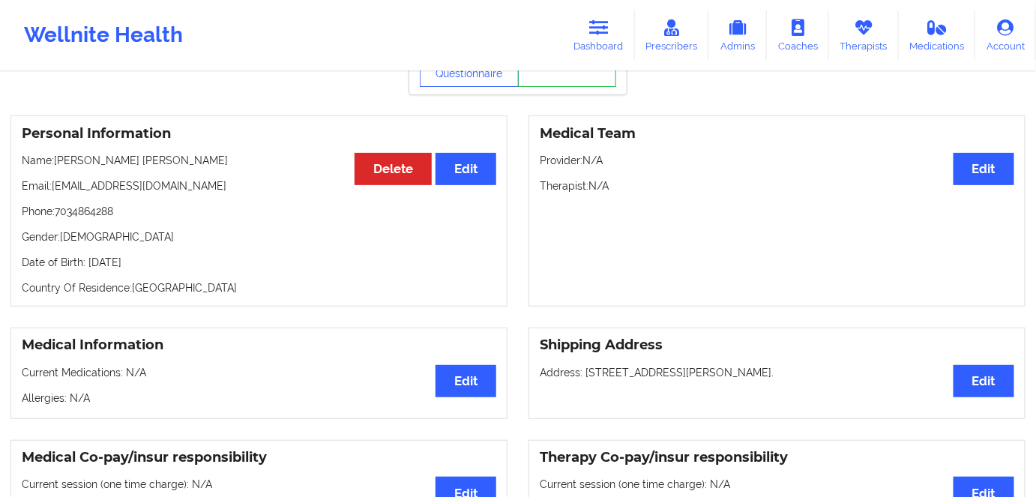
scroll to position [53, 0]
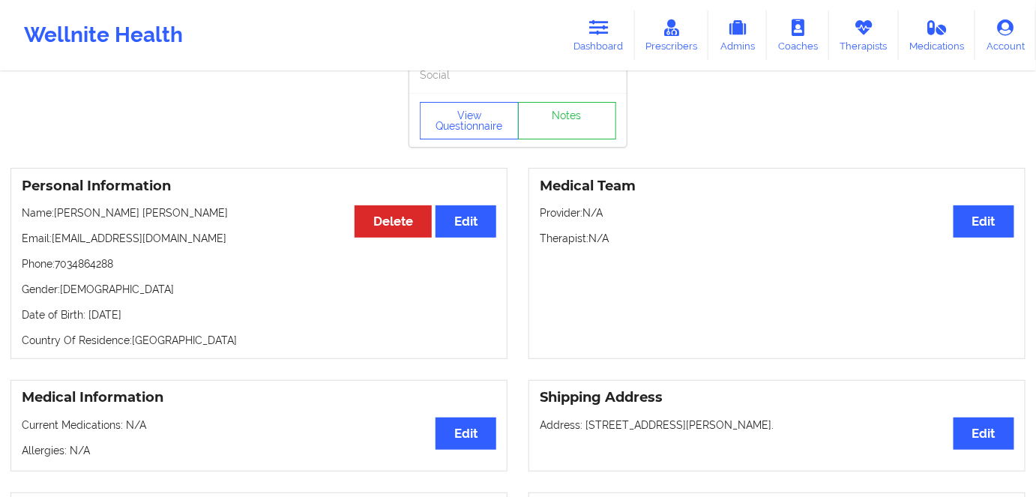
drag, startPoint x: 179, startPoint y: 308, endPoint x: 92, endPoint y: 309, distance: 87.0
click at [90, 310] on p "Date of Birth: [DEMOGRAPHIC_DATA]" at bounding box center [259, 314] width 475 height 15
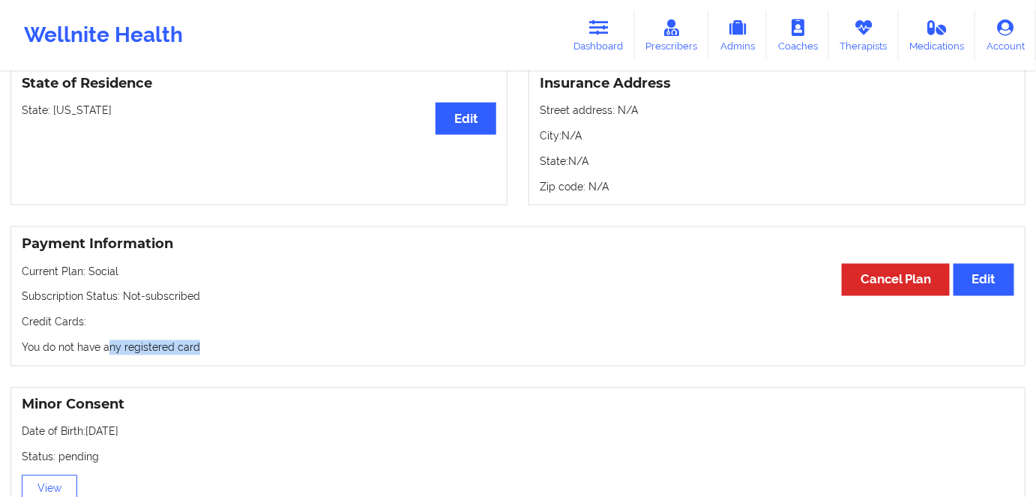
drag, startPoint x: 170, startPoint y: 340, endPoint x: 44, endPoint y: 330, distance: 126.4
click at [37, 330] on div "Payment Information Edit Cancel Plan Current Plan: Social Subscription Status: …" at bounding box center [517, 296] width 1015 height 140
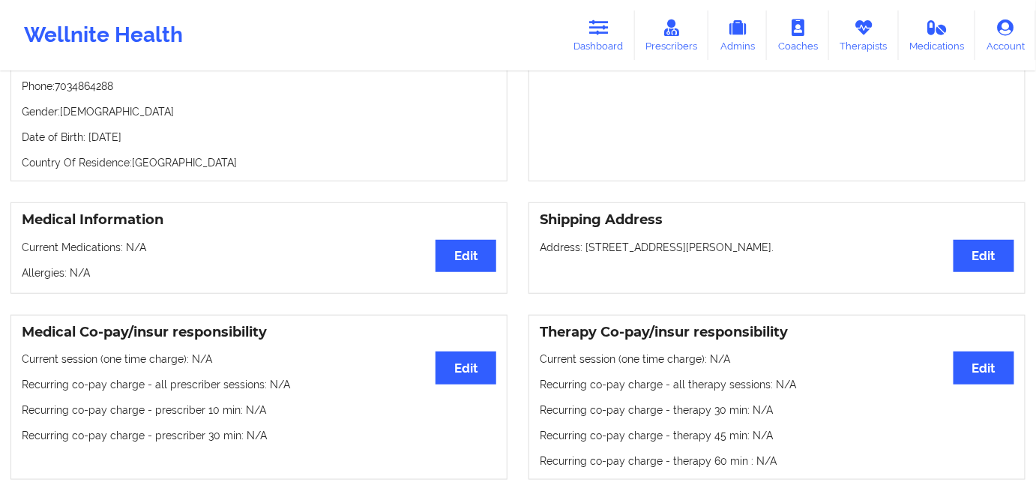
scroll to position [121, 0]
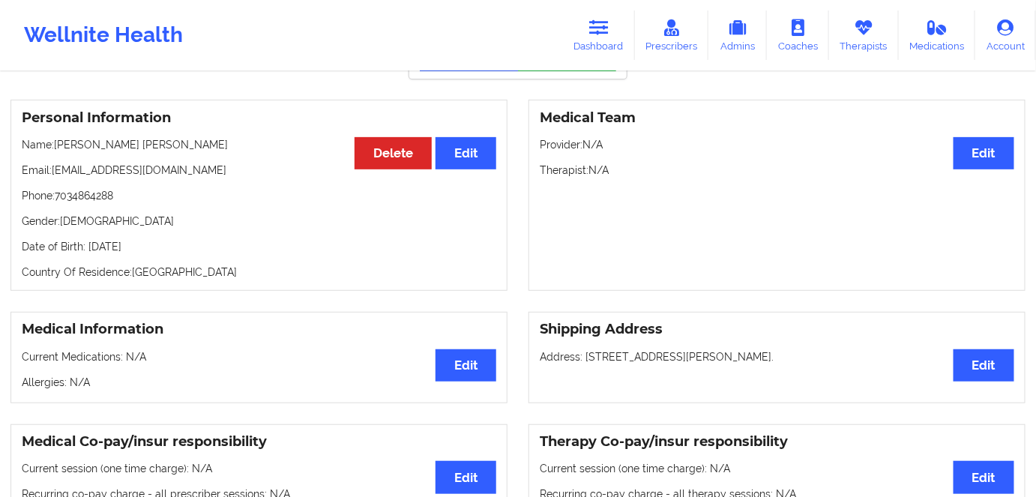
drag, startPoint x: 162, startPoint y: 244, endPoint x: 241, endPoint y: 196, distance: 92.5
click at [134, 248] on p "Date of Birth: [DEMOGRAPHIC_DATA]" at bounding box center [259, 246] width 475 height 15
click at [595, 34] on icon at bounding box center [598, 27] width 19 height 16
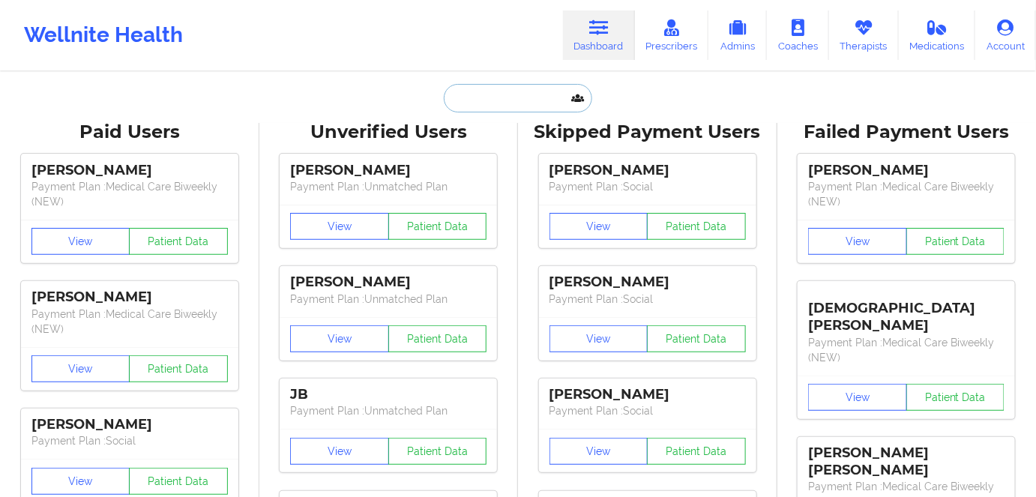
drag, startPoint x: 528, startPoint y: 90, endPoint x: 520, endPoint y: 94, distance: 9.4
click at [524, 92] on input "text" at bounding box center [518, 98] width 148 height 28
paste input "[PERSON_NAME]"
type input "[PERSON_NAME]"
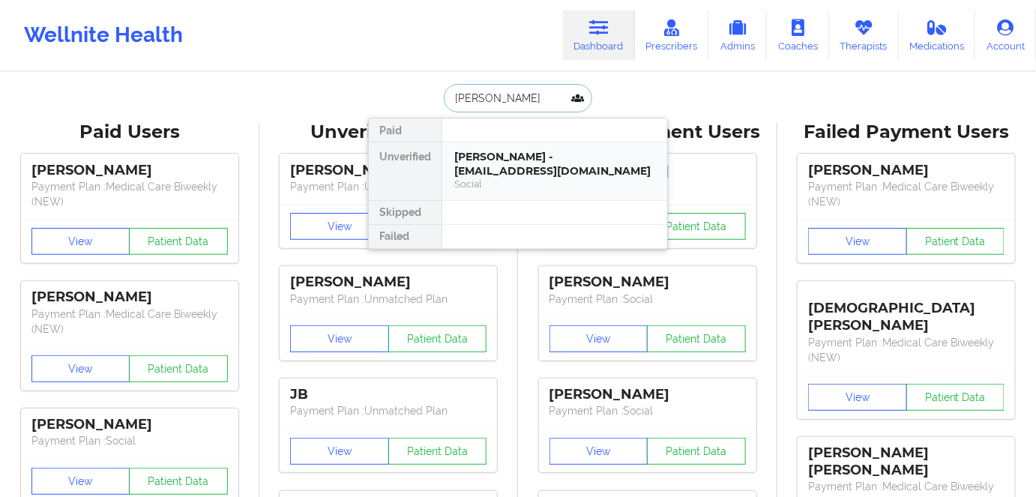
click at [562, 178] on div "Social" at bounding box center [554, 184] width 201 height 13
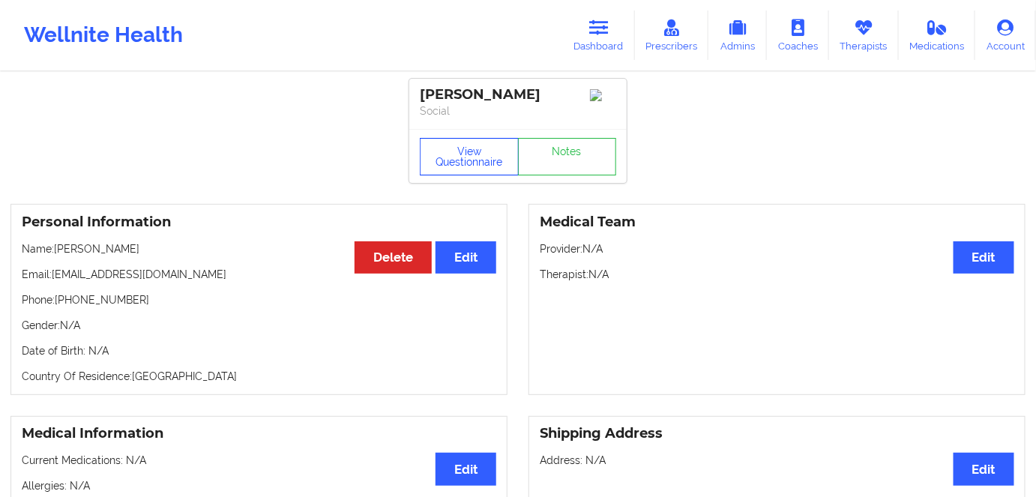
click at [510, 158] on button "View Questionnaire" at bounding box center [469, 156] width 99 height 37
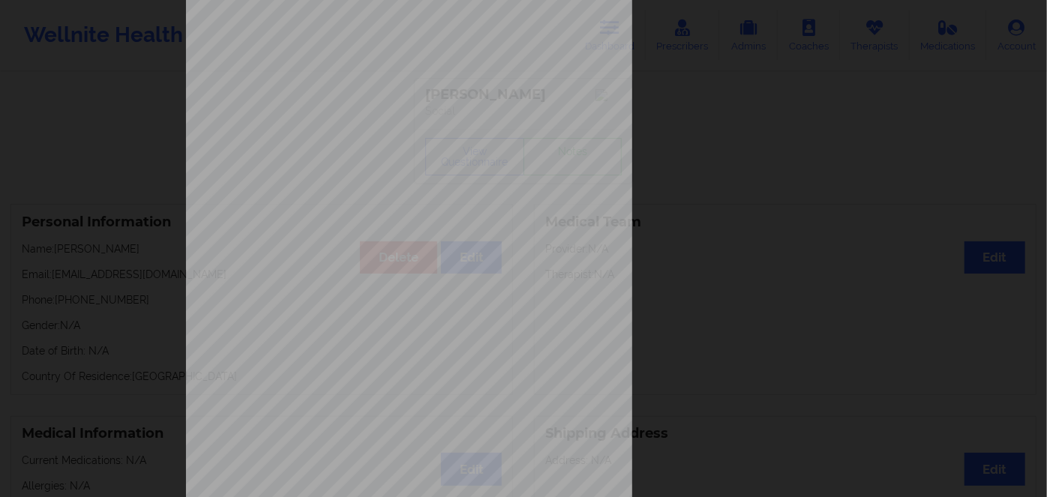
scroll to position [217, 0]
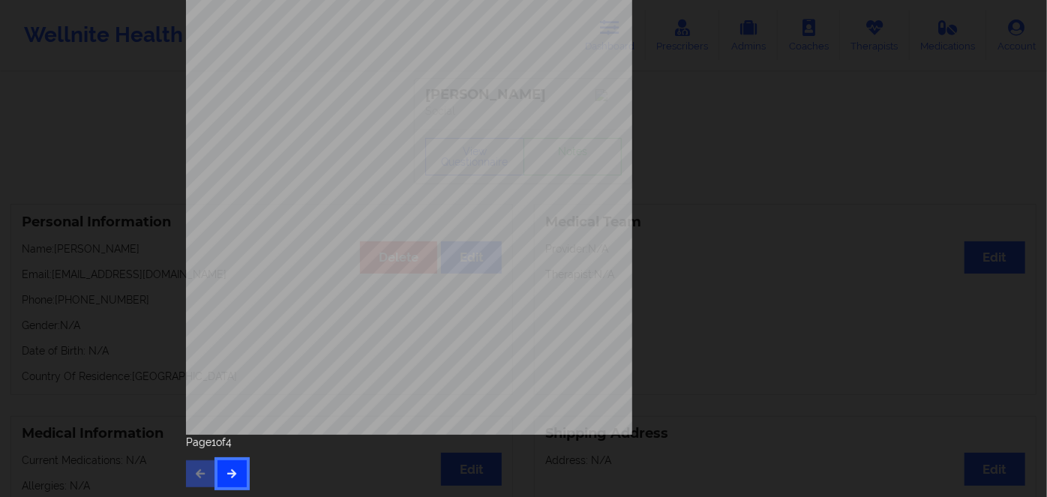
click at [220, 484] on button "button" at bounding box center [231, 473] width 29 height 27
click at [228, 475] on icon "button" at bounding box center [232, 473] width 13 height 9
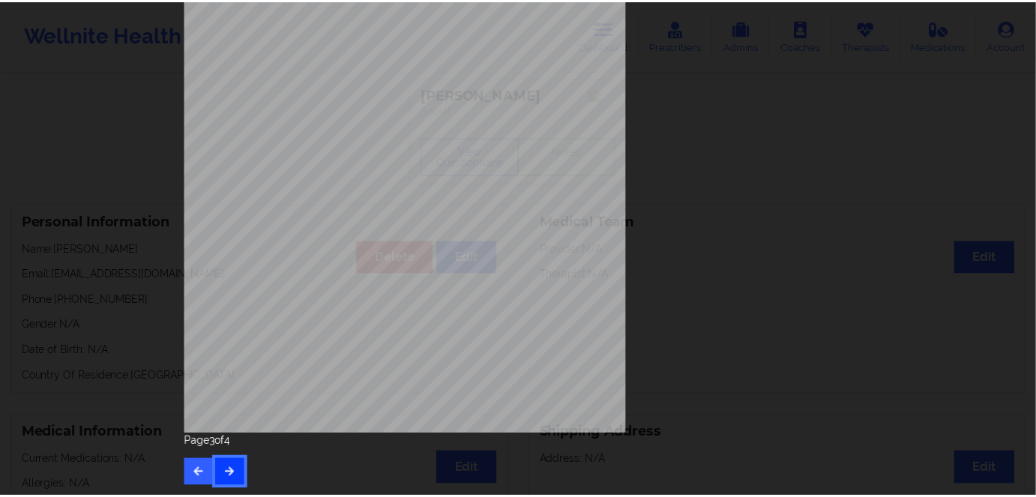
scroll to position [0, 0]
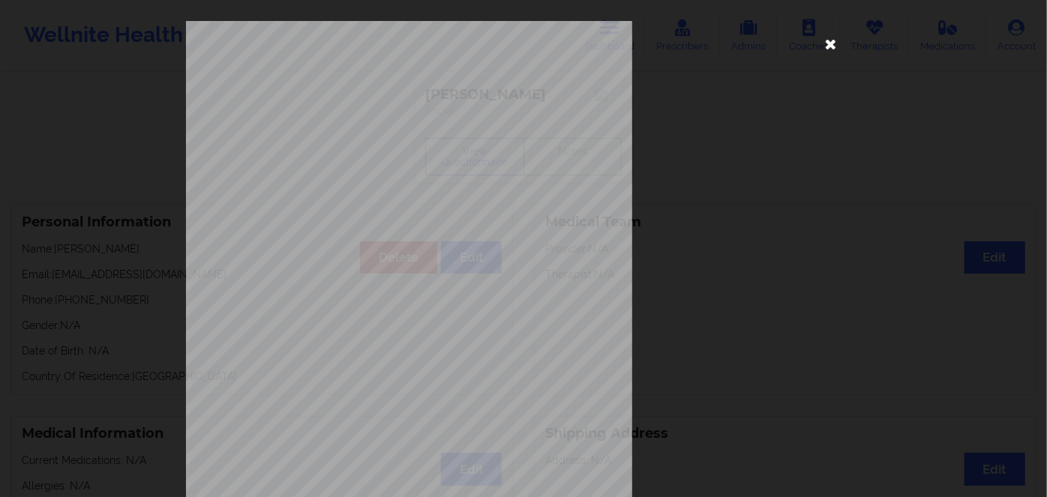
click at [834, 44] on icon at bounding box center [831, 43] width 24 height 24
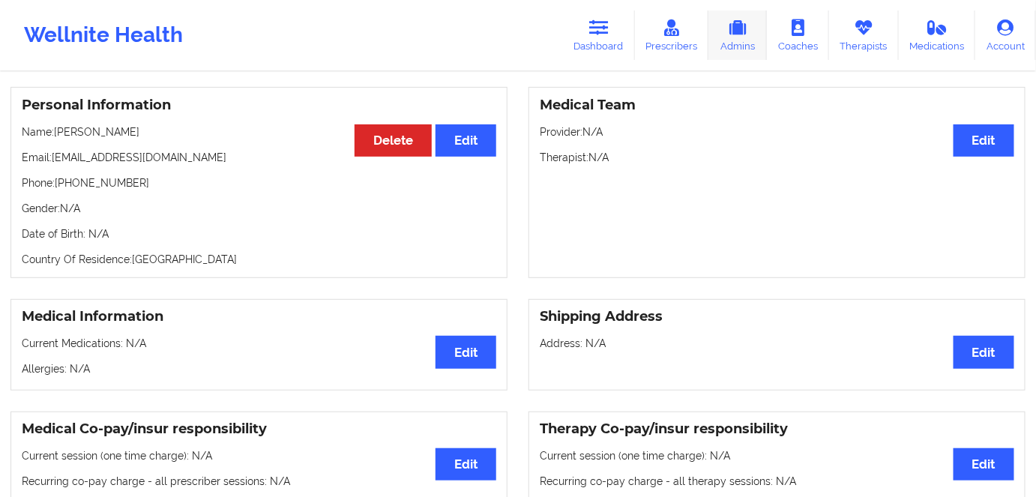
scroll to position [272, 0]
